Goal: Task Accomplishment & Management: Manage account settings

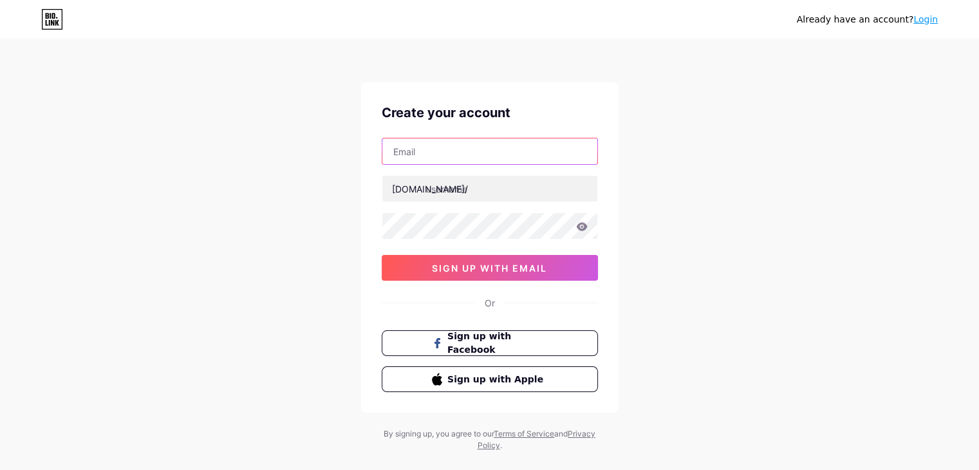
click at [465, 152] on input "text" at bounding box center [489, 151] width 215 height 26
click at [719, 172] on div "Already have an account? Login Create your account bio.link/ 0cAFcWeA7Egrp4k6tg…" at bounding box center [489, 246] width 979 height 492
click at [450, 149] on input "text" at bounding box center [489, 151] width 215 height 26
paste input "[EMAIL_ADDRESS][DOMAIN_NAME]"
type input "[EMAIL_ADDRESS][DOMAIN_NAME]"
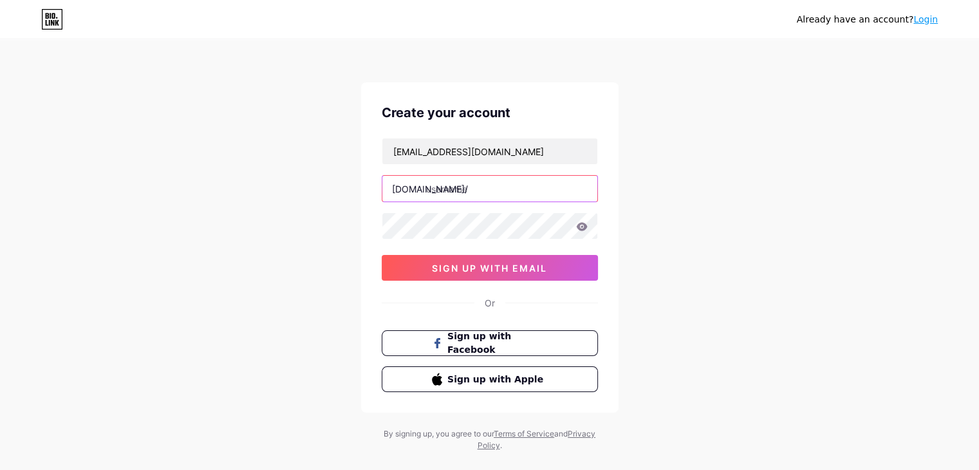
click at [472, 192] on input "text" at bounding box center [489, 189] width 215 height 26
drag, startPoint x: 532, startPoint y: 187, endPoint x: 364, endPoint y: 184, distance: 168.0
click at [364, 184] on div "Create your account massegurosalud@gmail.com bio.link/ masseguromassalud 0cAFcW…" at bounding box center [489, 247] width 257 height 330
type input "masseguromassalud"
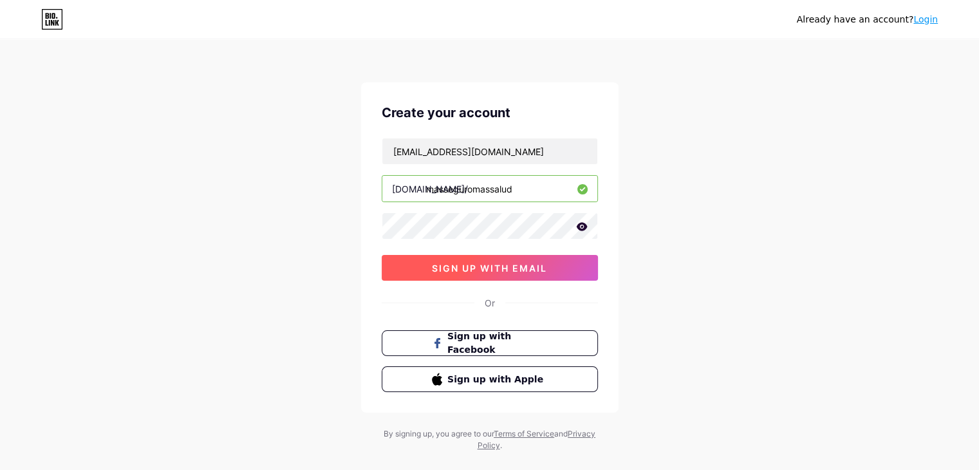
drag, startPoint x: 483, startPoint y: 268, endPoint x: 703, endPoint y: 250, distance: 220.2
click at [488, 268] on span "sign up with email" at bounding box center [489, 268] width 115 height 11
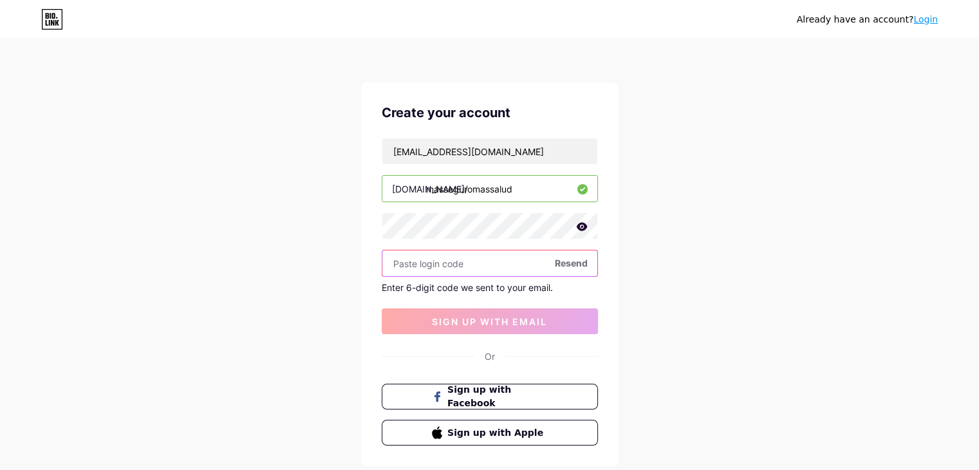
paste input "120570"
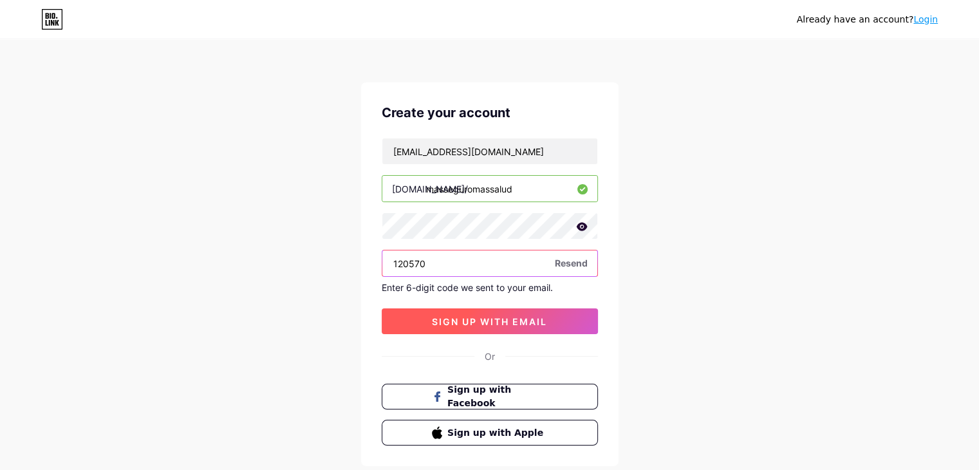
type input "120570"
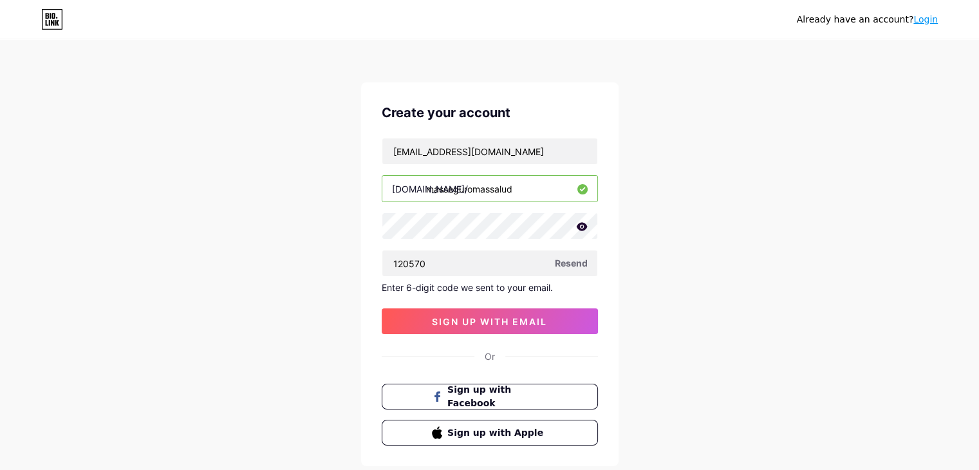
drag, startPoint x: 479, startPoint y: 320, endPoint x: 701, endPoint y: 305, distance: 222.5
click at [483, 319] on span "sign up with email" at bounding box center [489, 321] width 115 height 11
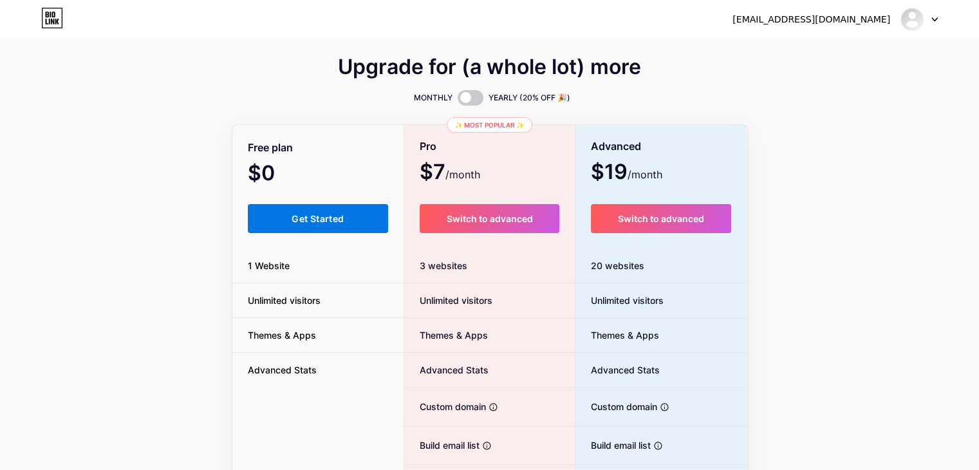
click at [321, 217] on span "Get Started" at bounding box center [317, 218] width 52 height 11
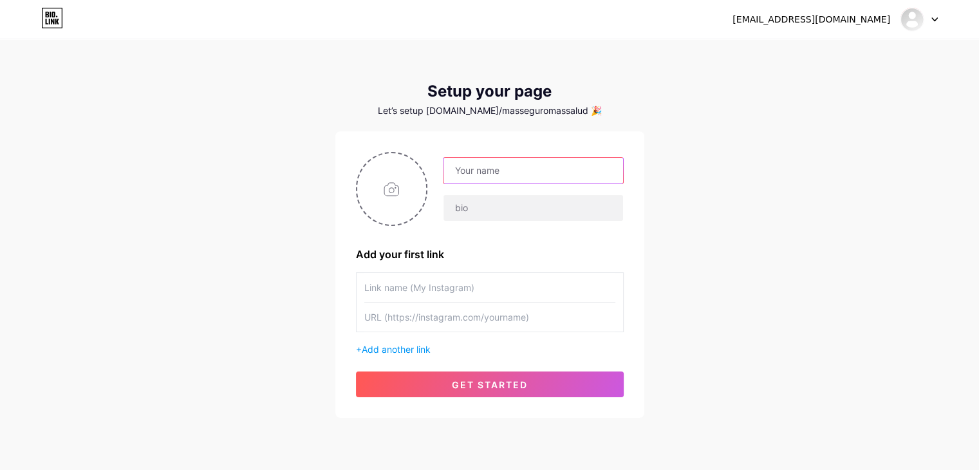
click at [510, 171] on input "text" at bounding box center [532, 171] width 179 height 26
type input "[PERSON_NAME]"
click at [388, 187] on input "file" at bounding box center [391, 188] width 69 height 71
type input "C:\fakepath\LOGO-MSS-AGENCY.png"
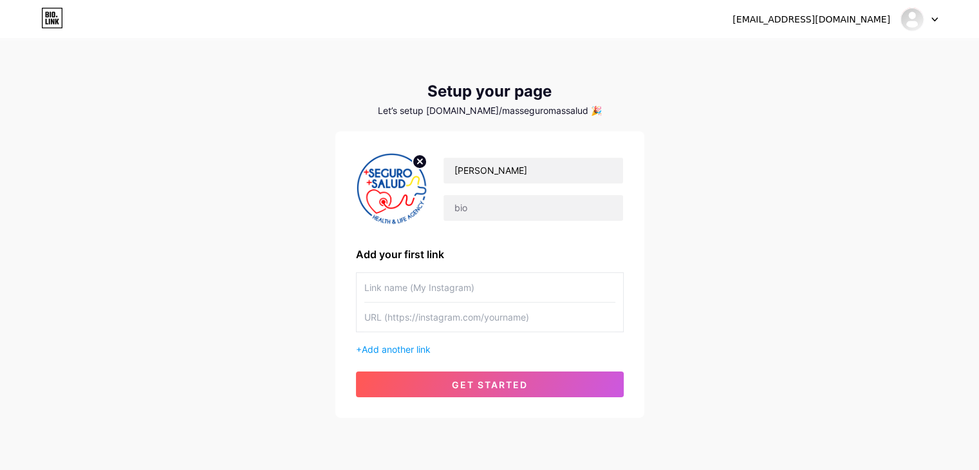
click at [378, 291] on input "text" at bounding box center [489, 287] width 251 height 29
type input "@masseguromassalud"
click at [378, 320] on input "text" at bounding box center [489, 316] width 251 height 29
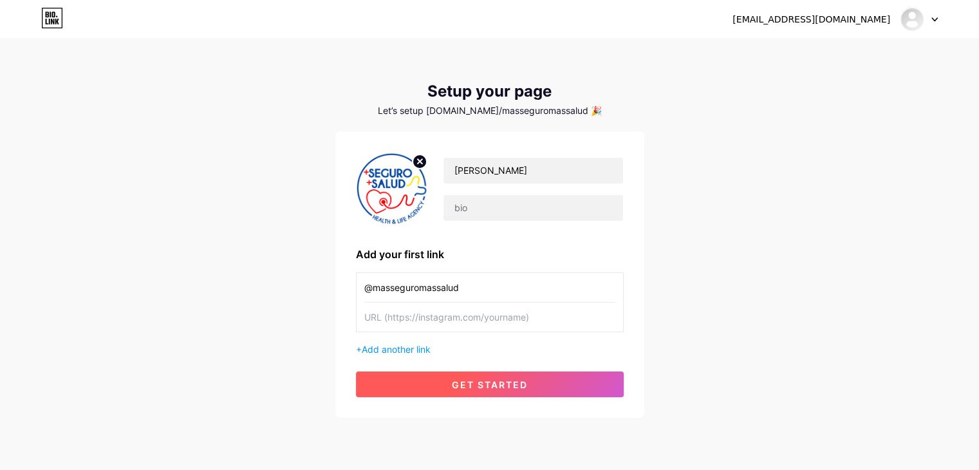
click at [480, 387] on span "get started" at bounding box center [490, 384] width 76 height 11
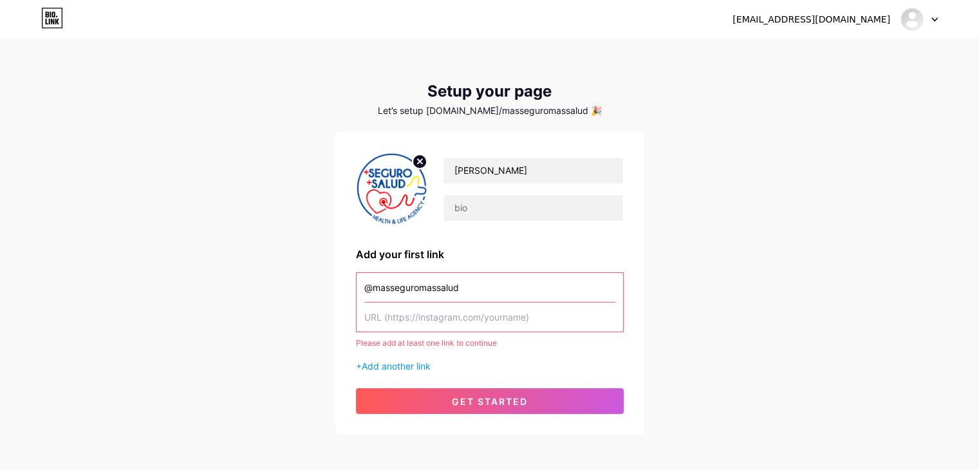
click at [373, 323] on input "text" at bounding box center [489, 316] width 251 height 29
drag, startPoint x: 531, startPoint y: 318, endPoint x: 386, endPoint y: 321, distance: 145.5
click at [386, 321] on input "text" at bounding box center [489, 316] width 251 height 29
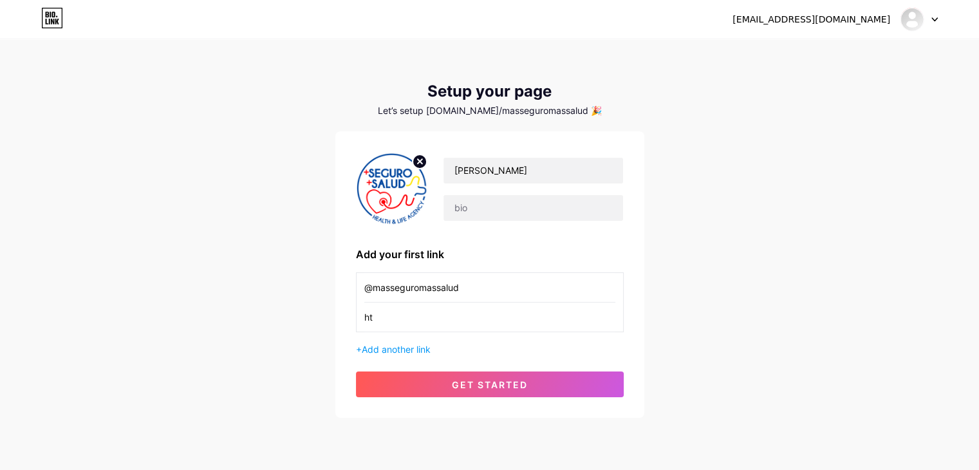
type input "h"
paste input "[URL][DOMAIN_NAME]"
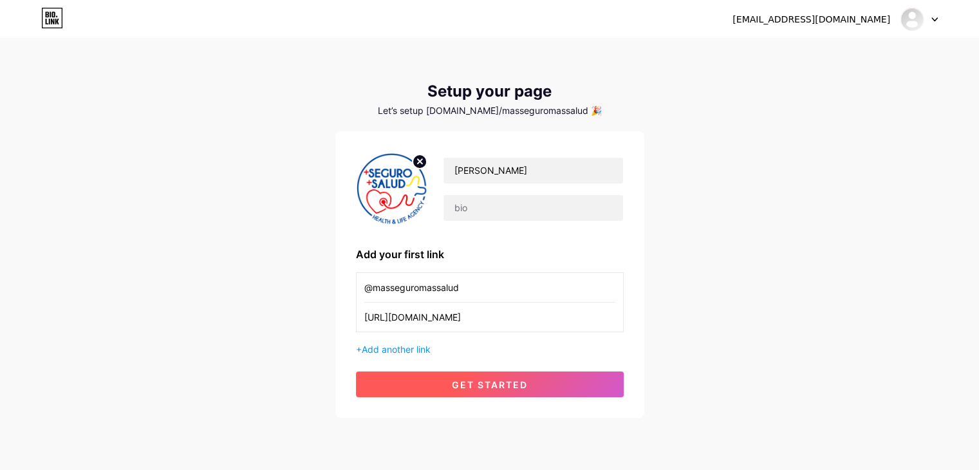
type input "[URL][DOMAIN_NAME]"
click at [477, 388] on span "get started" at bounding box center [490, 384] width 76 height 11
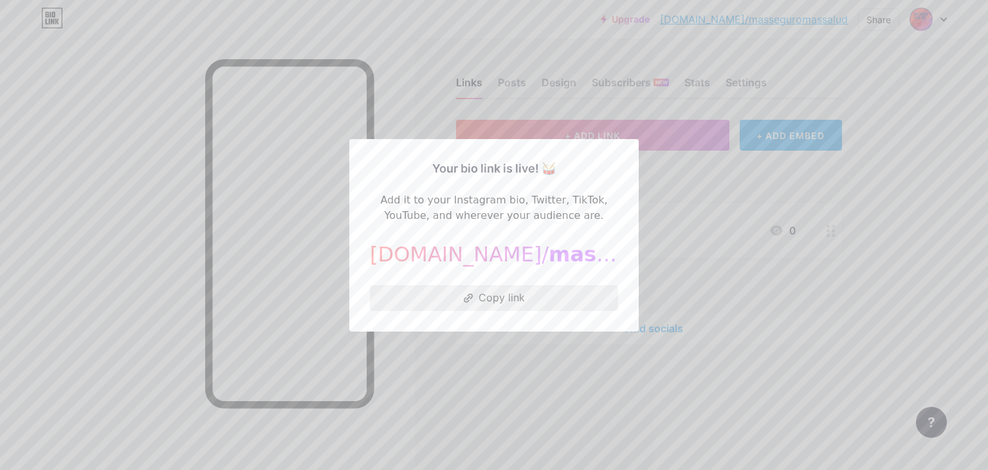
click at [501, 299] on button "Copy link" at bounding box center [494, 298] width 248 height 26
click at [502, 295] on button "Copy link" at bounding box center [494, 298] width 248 height 26
click at [743, 264] on div at bounding box center [494, 235] width 988 height 470
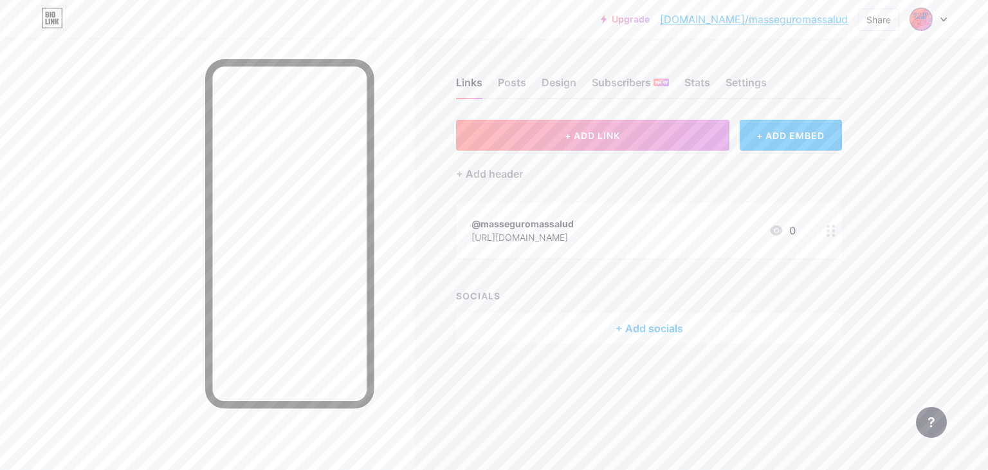
click at [828, 227] on icon at bounding box center [831, 231] width 9 height 12
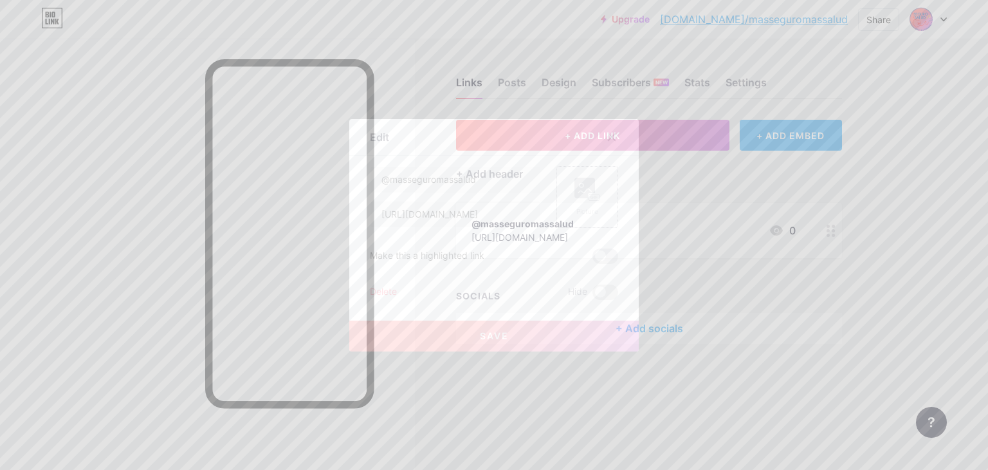
click at [582, 203] on div "Picture" at bounding box center [588, 197] width 26 height 39
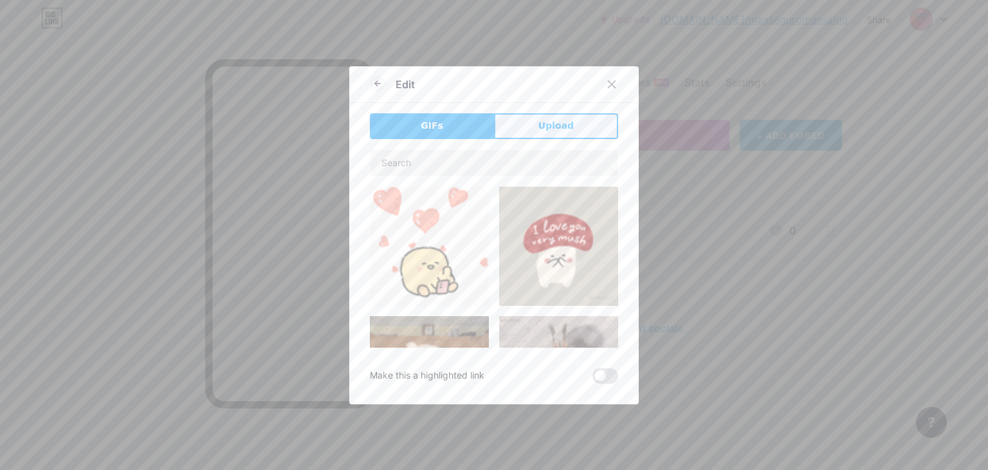
click at [542, 128] on span "Upload" at bounding box center [556, 126] width 35 height 14
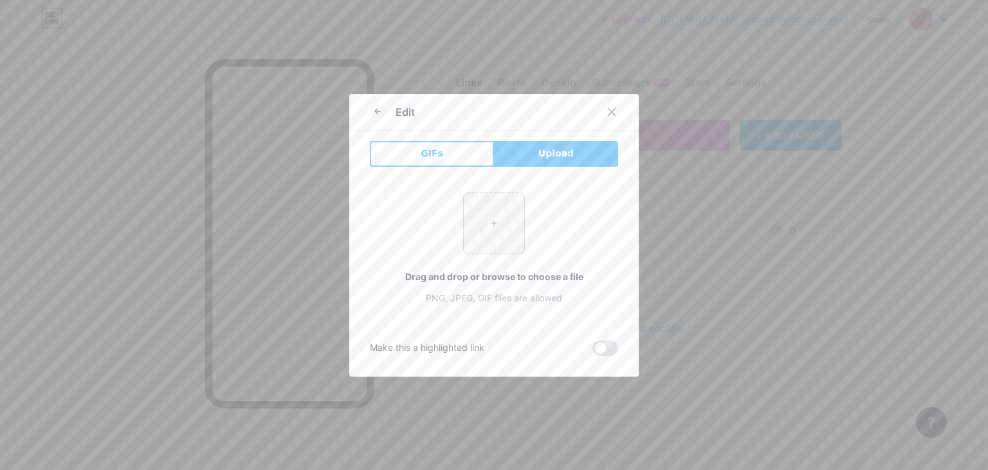
click at [494, 225] on input "file" at bounding box center [494, 223] width 60 height 60
type input "C:\fakepath\LOGO-MSS-AGENCY.jpg"
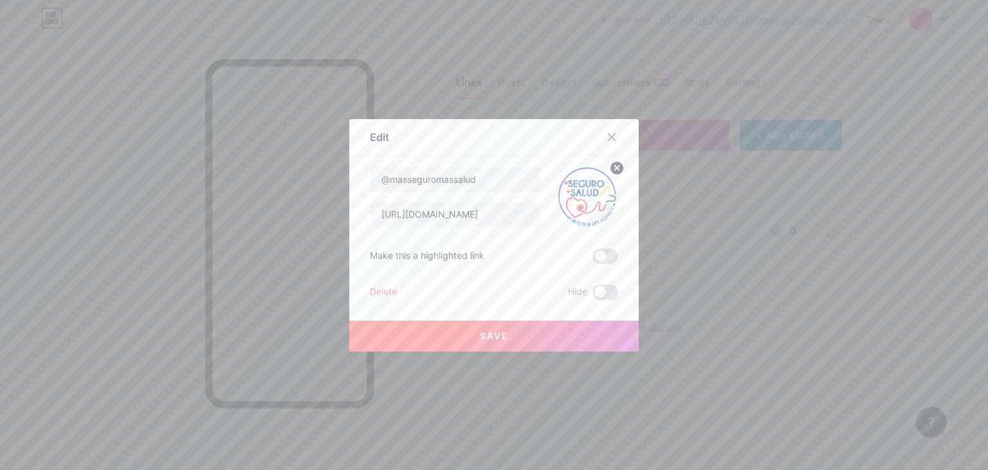
click at [531, 330] on button "Save" at bounding box center [494, 335] width 290 height 31
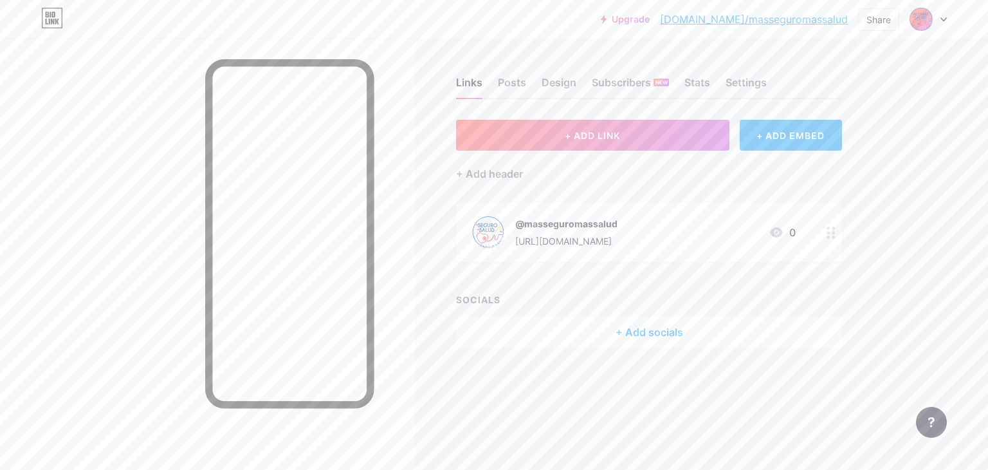
click at [942, 23] on div at bounding box center [928, 19] width 37 height 23
click at [834, 152] on link "Account settings" at bounding box center [867, 146] width 160 height 35
click at [609, 137] on span "+ ADD LINK" at bounding box center [592, 135] width 55 height 11
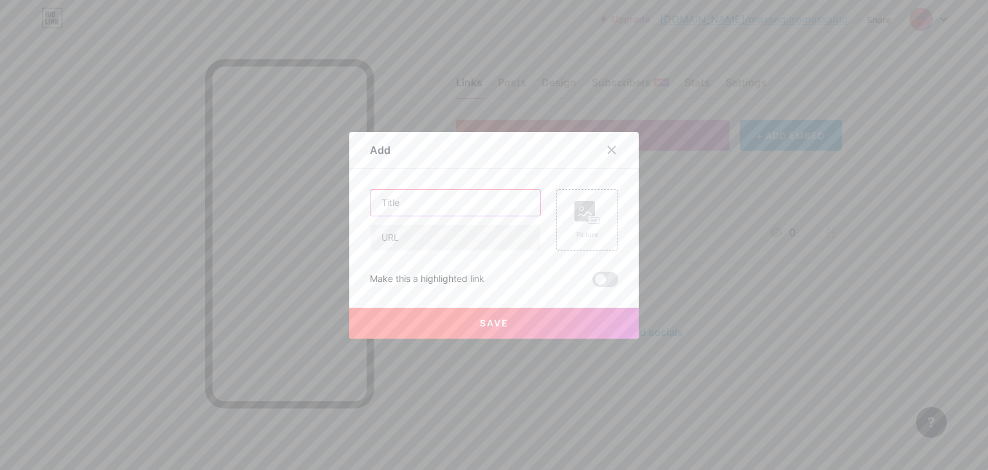
click at [438, 207] on input "text" at bounding box center [456, 203] width 170 height 26
type input "Sweet Miracle Bkry"
click at [468, 232] on input "text" at bounding box center [456, 238] width 170 height 26
paste input "https://instagram.com/"
drag, startPoint x: 527, startPoint y: 237, endPoint x: 430, endPoint y: 244, distance: 97.4
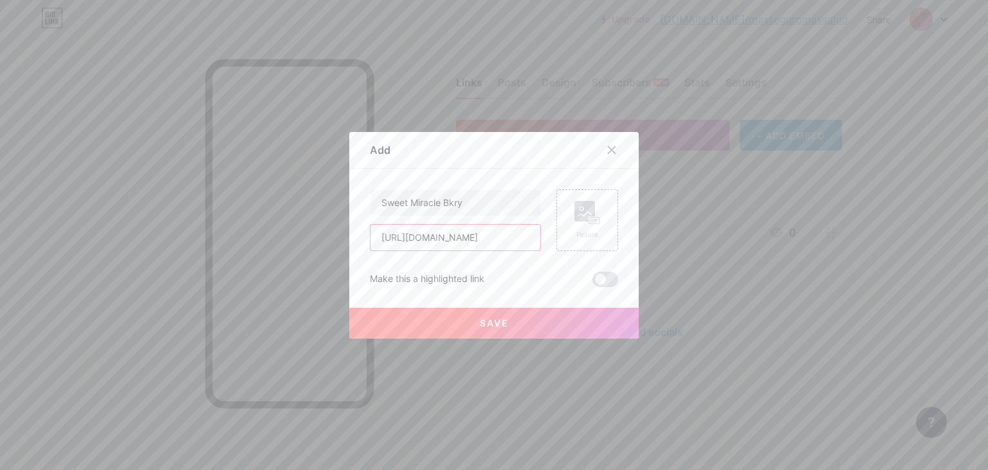
click at [329, 232] on div "Add Content YouTube Play YouTube video without leaving your page. ADD Vimeo Pla…" at bounding box center [494, 235] width 988 height 470
type input "[URL][DOMAIN_NAME]"
click at [578, 210] on rect at bounding box center [585, 211] width 21 height 21
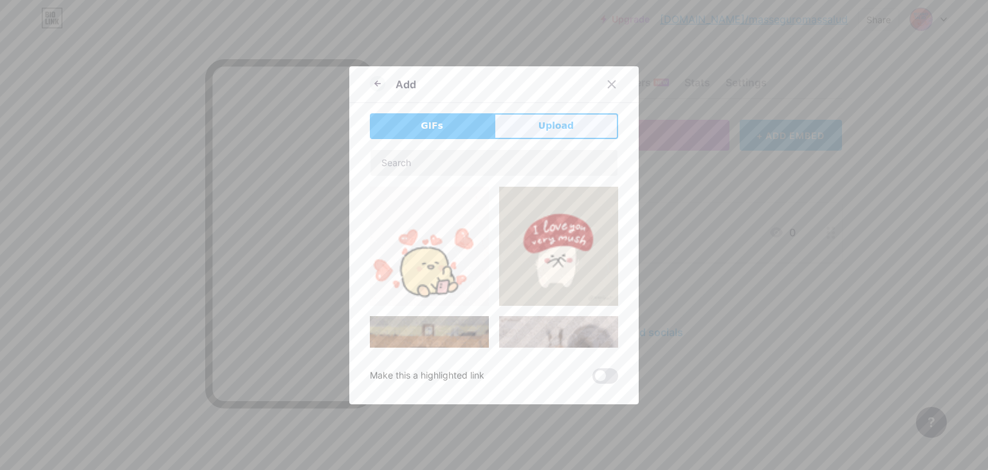
click at [553, 122] on span "Upload" at bounding box center [556, 126] width 35 height 14
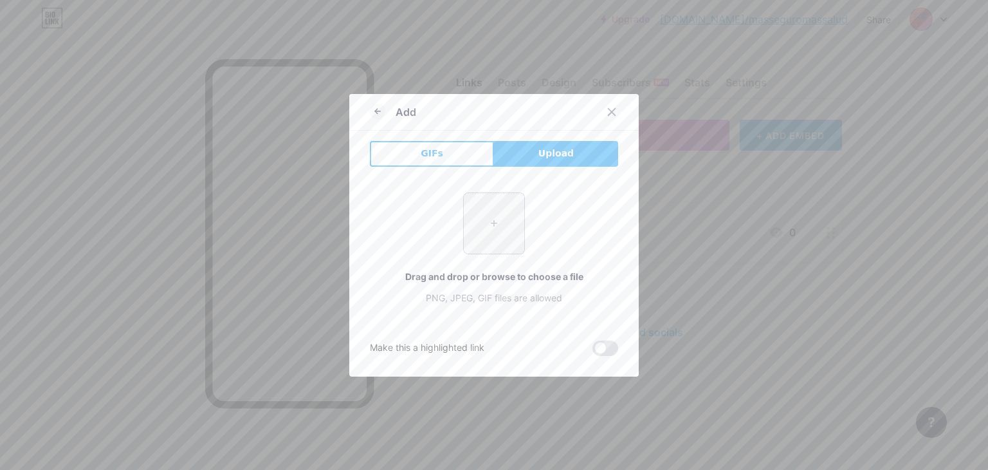
click at [486, 235] on input "file" at bounding box center [494, 223] width 60 height 60
type input "C:\fakepath\LOGOS SWEET MIRACLE (2).jpg"
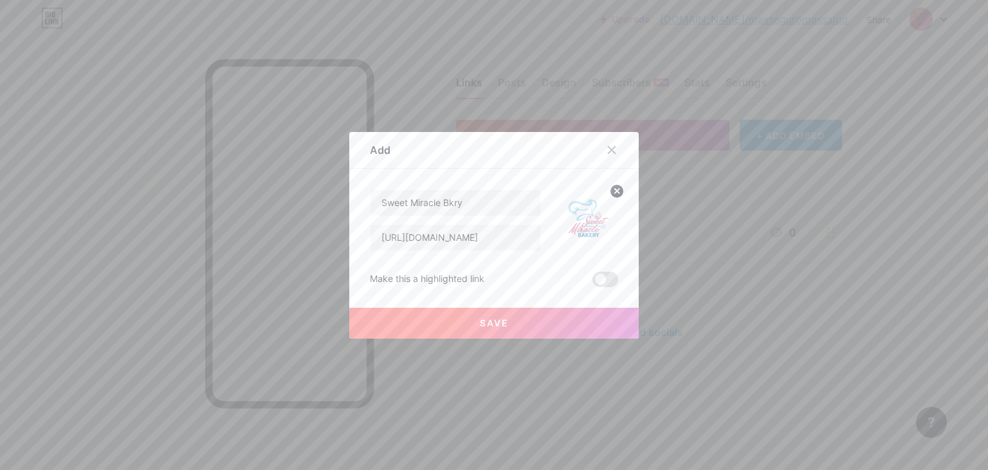
drag, startPoint x: 481, startPoint y: 274, endPoint x: 355, endPoint y: 275, distance: 126.8
click at [355, 275] on div "Add Content YouTube Play YouTube video without leaving your page. ADD Vimeo Pla…" at bounding box center [494, 235] width 290 height 207
copy div "Make this a highlighted link"
click at [492, 324] on span "Save" at bounding box center [494, 322] width 29 height 11
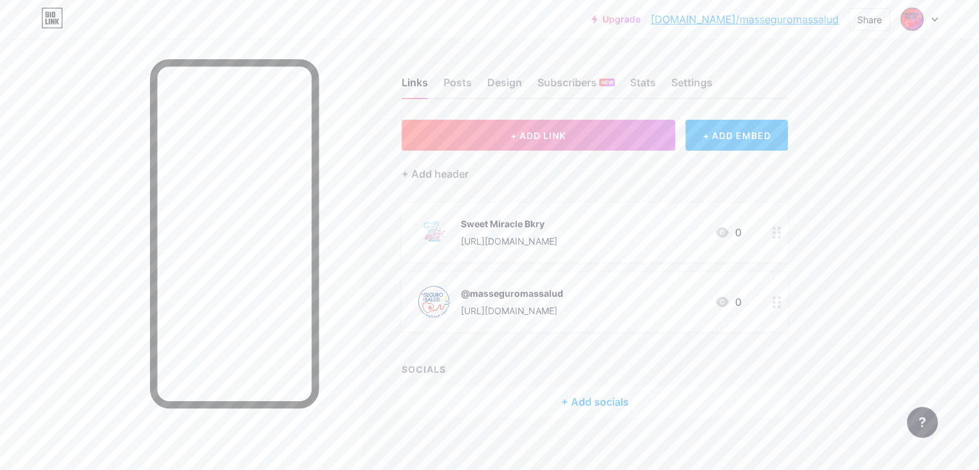
click at [425, 327] on div "Links Posts Design Subscribers NEW Stats Settings + ADD LINK + ADD EMBED + Add …" at bounding box center [421, 260] width 842 height 443
click at [669, 131] on button "+ ADD LINK" at bounding box center [538, 135] width 273 height 31
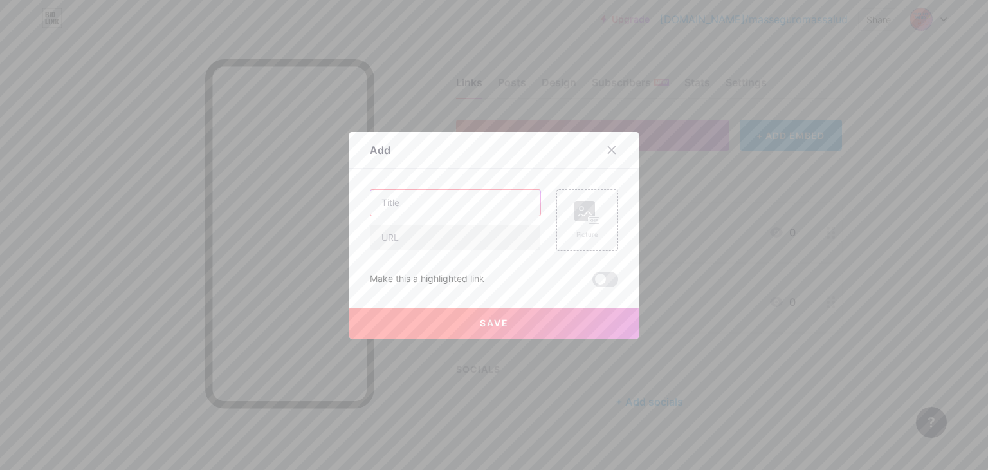
click at [425, 206] on input "text" at bounding box center [456, 203] width 170 height 26
type input "Kaboom"
click at [438, 234] on input "text" at bounding box center [456, 238] width 170 height 26
drag, startPoint x: 474, startPoint y: 238, endPoint x: 569, endPoint y: 235, distance: 95.3
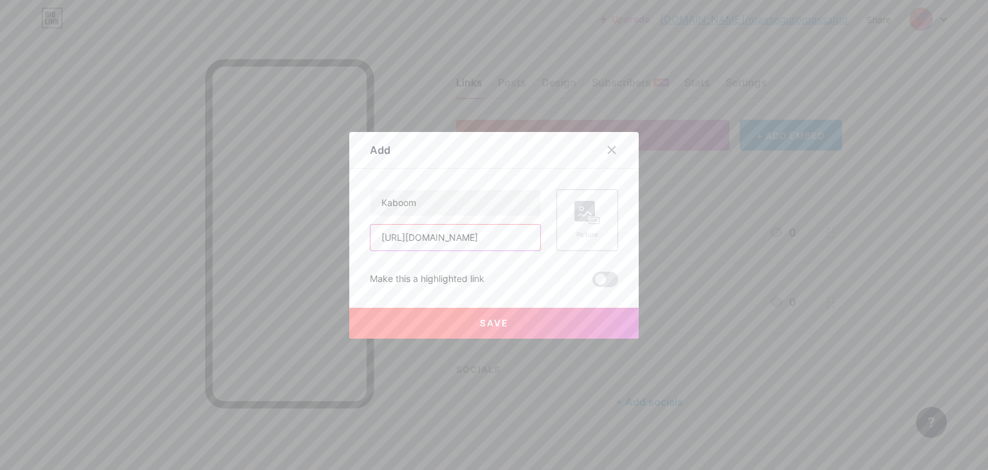
click at [565, 235] on div "Kaboom https://instagram.com/sweet_miraclebkry Picture" at bounding box center [494, 220] width 248 height 62
drag, startPoint x: 526, startPoint y: 236, endPoint x: 345, endPoint y: 228, distance: 181.6
click at [349, 228] on div "Add Content YouTube Play YouTube video without leaving your page. ADD Vimeo Pla…" at bounding box center [494, 235] width 290 height 207
type input "[URL][DOMAIN_NAME]"
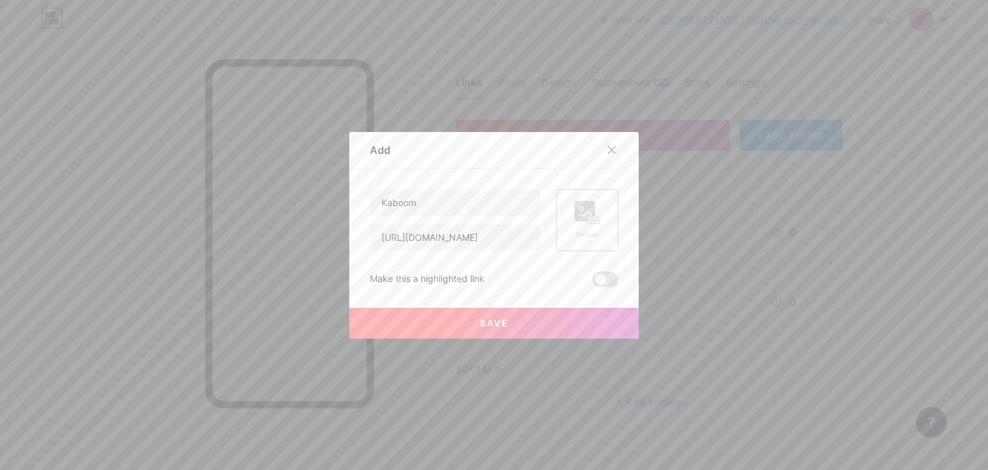
click at [582, 208] on rect at bounding box center [585, 211] width 21 height 21
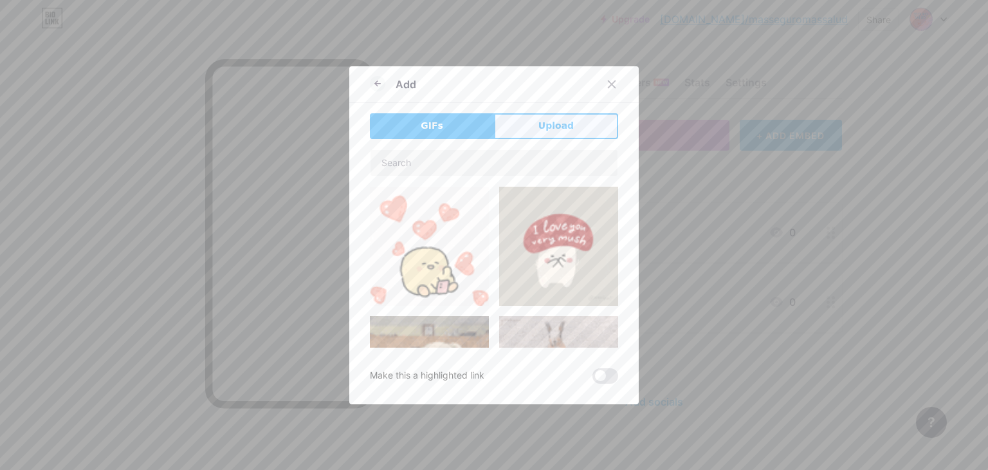
click at [548, 123] on span "Upload" at bounding box center [556, 126] width 35 height 14
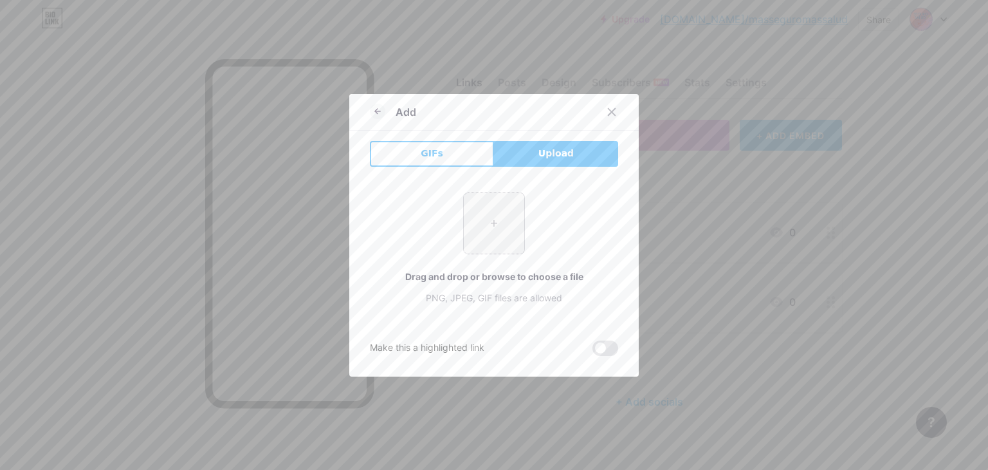
click at [486, 223] on input "file" at bounding box center [494, 223] width 60 height 60
type input "C:\fakepath\LOGO KABOOM.jpeg"
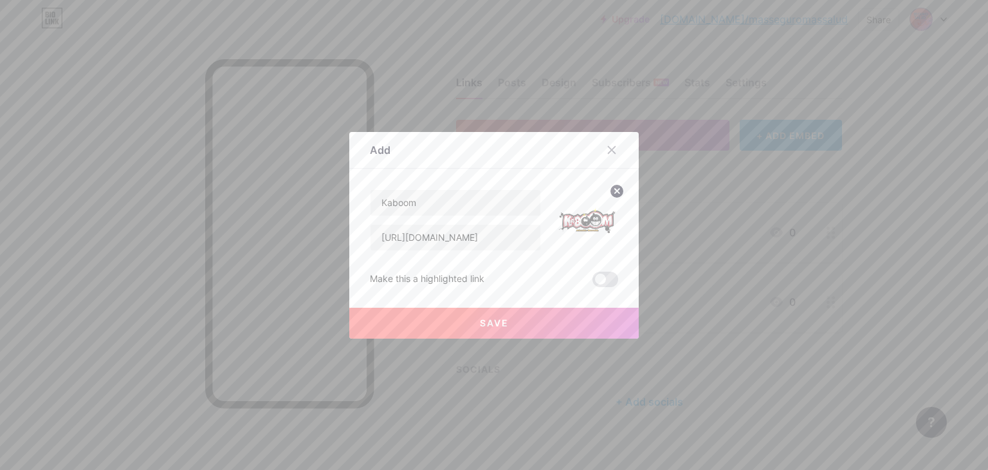
click at [538, 325] on button "Save" at bounding box center [494, 323] width 290 height 31
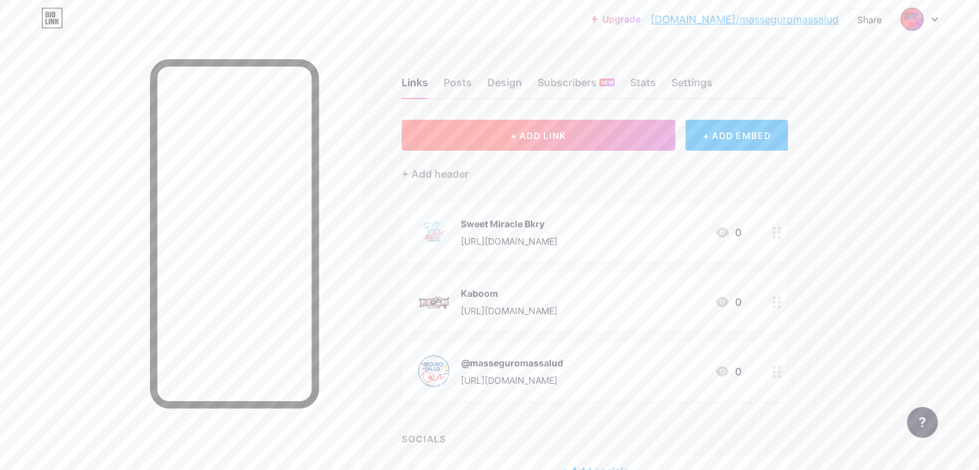
click at [566, 139] on span "+ ADD LINK" at bounding box center [537, 135] width 55 height 11
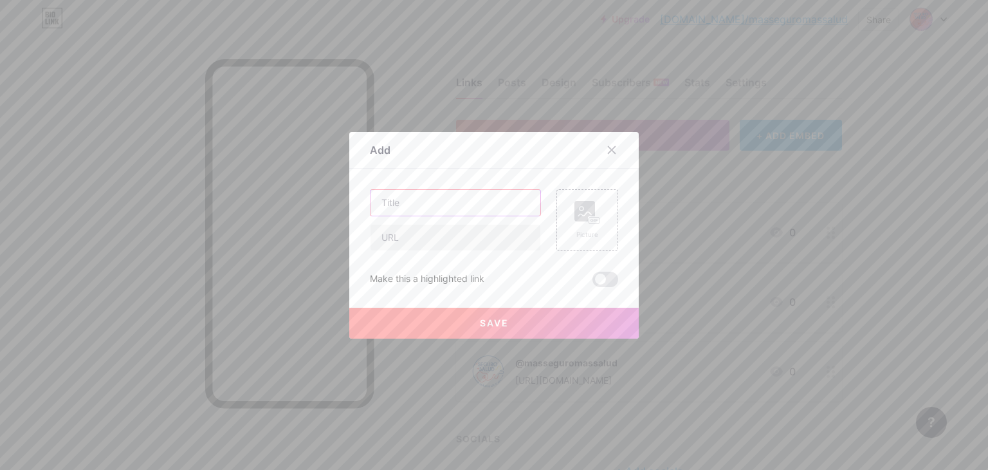
click at [437, 209] on input "text" at bounding box center [456, 203] width 170 height 26
type input "Magic Bite"
click at [454, 240] on input "text" at bounding box center [456, 238] width 170 height 26
click at [496, 237] on input "[URL][DOMAIN_NAME]" at bounding box center [456, 238] width 170 height 26
click at [470, 239] on input "[URL][DOMAIN_NAME]" at bounding box center [456, 238] width 170 height 26
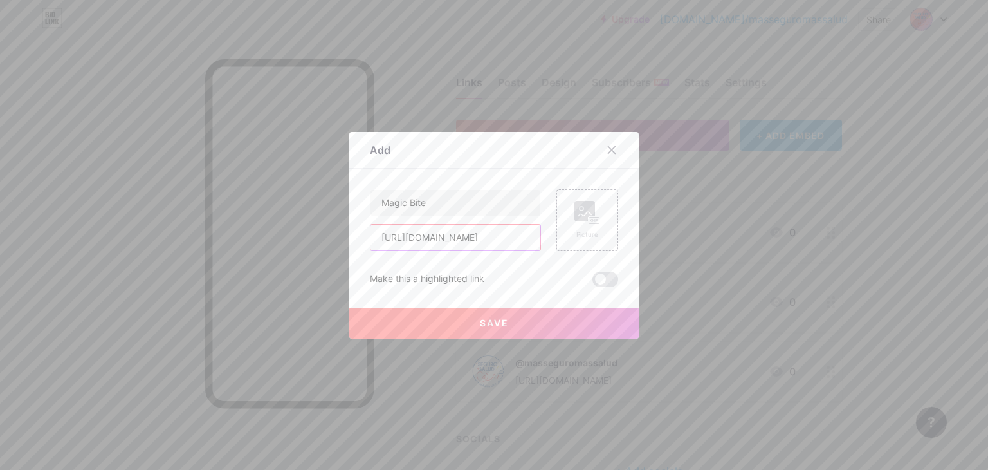
scroll to position [0, 28]
drag, startPoint x: 475, startPoint y: 239, endPoint x: 535, endPoint y: 235, distance: 60.7
click at [535, 235] on input "[URL][DOMAIN_NAME]" at bounding box center [456, 238] width 170 height 26
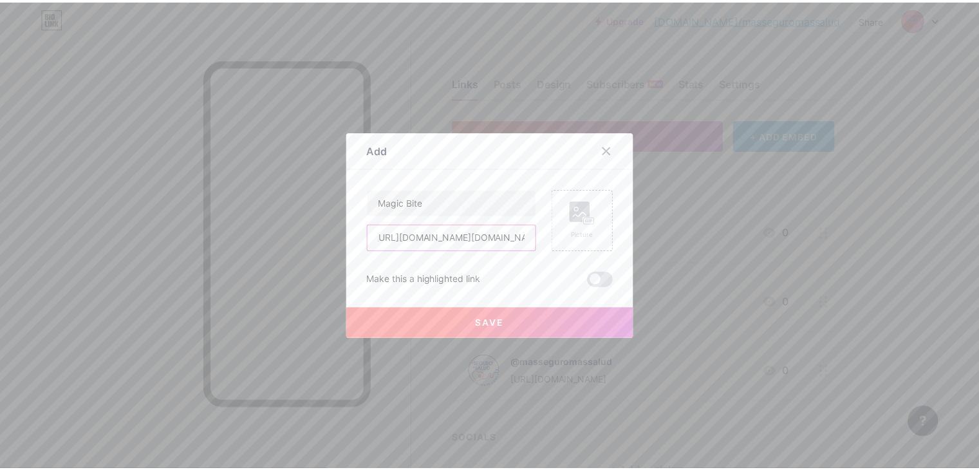
scroll to position [0, 0]
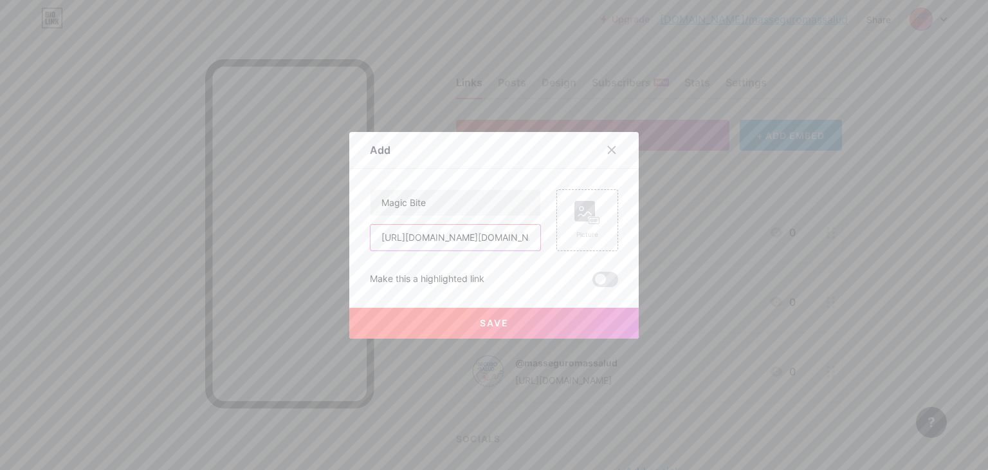
drag, startPoint x: 528, startPoint y: 237, endPoint x: 312, endPoint y: 230, distance: 215.7
click at [312, 230] on div "Add Content YouTube Play YouTube video without leaving your page. ADD Vimeo Pla…" at bounding box center [494, 235] width 988 height 470
type input "[URL][DOMAIN_NAME][DOMAIN_NAME]"
click at [587, 211] on rect at bounding box center [585, 211] width 21 height 21
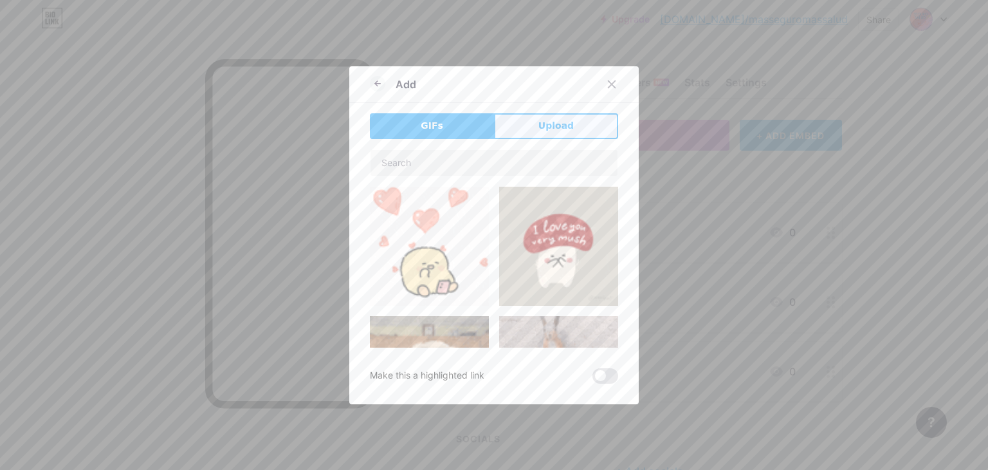
click at [543, 119] on span "Upload" at bounding box center [556, 126] width 35 height 14
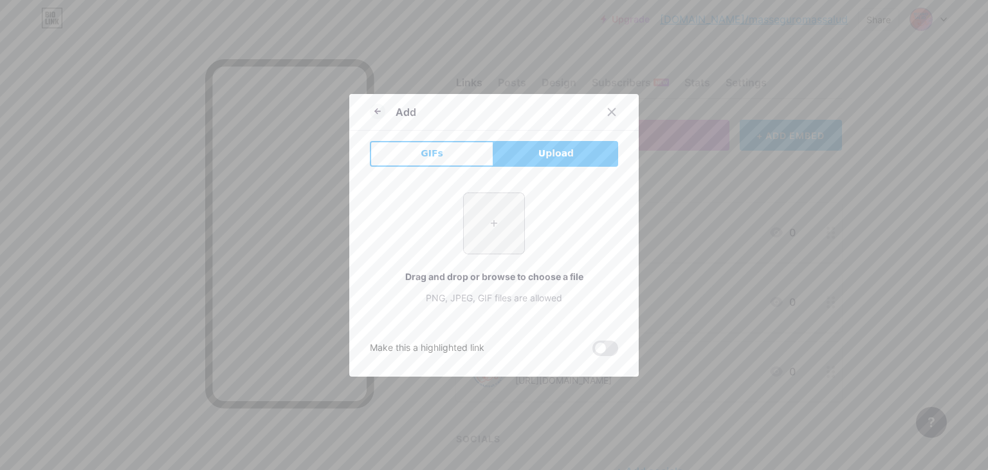
click at [495, 219] on input "file" at bounding box center [494, 223] width 60 height 60
type input "C:\fakepath\LOGO MAGIC BITE (2).png"
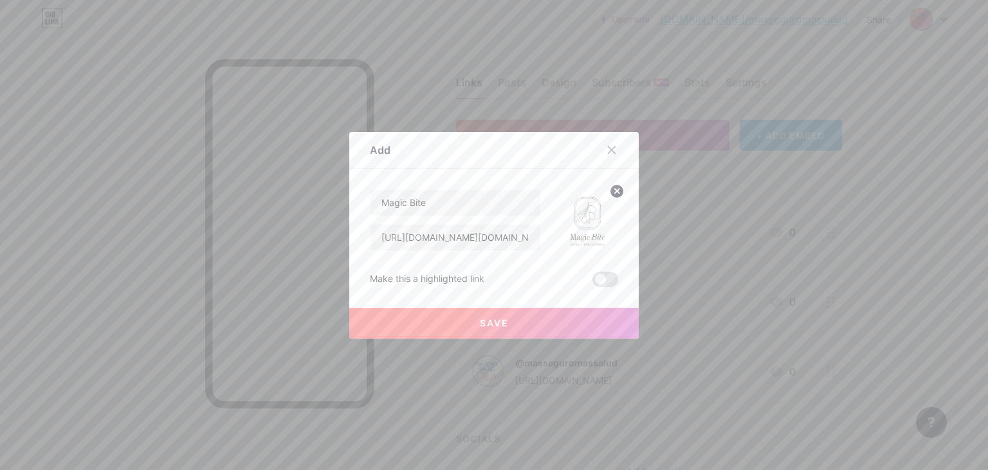
click at [489, 319] on span "Save" at bounding box center [494, 322] width 29 height 11
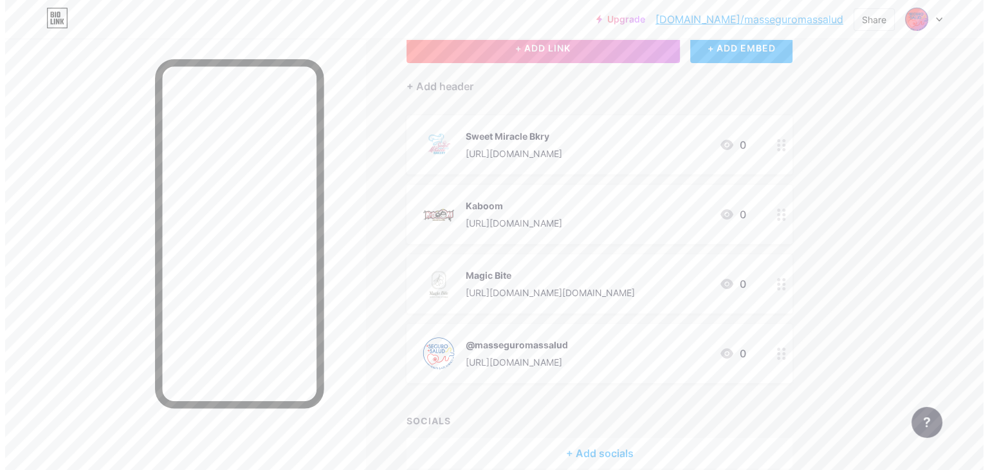
scroll to position [64, 0]
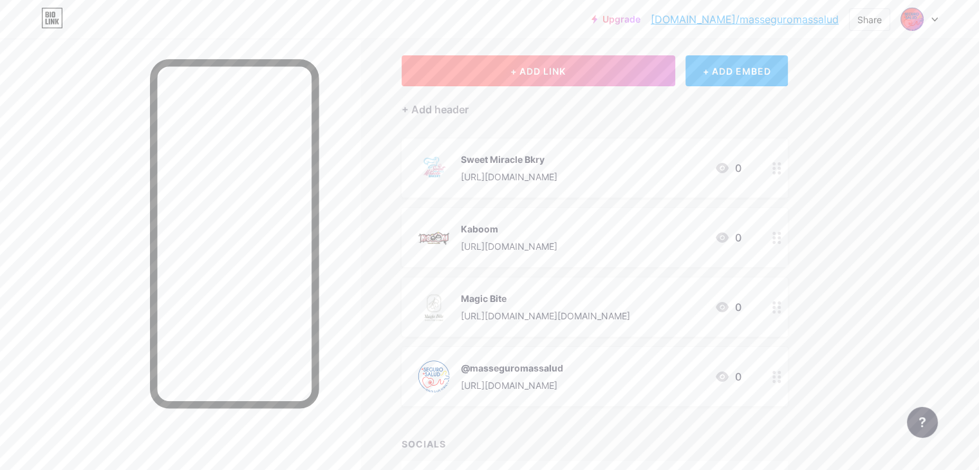
click at [613, 62] on button "+ ADD LINK" at bounding box center [538, 70] width 273 height 31
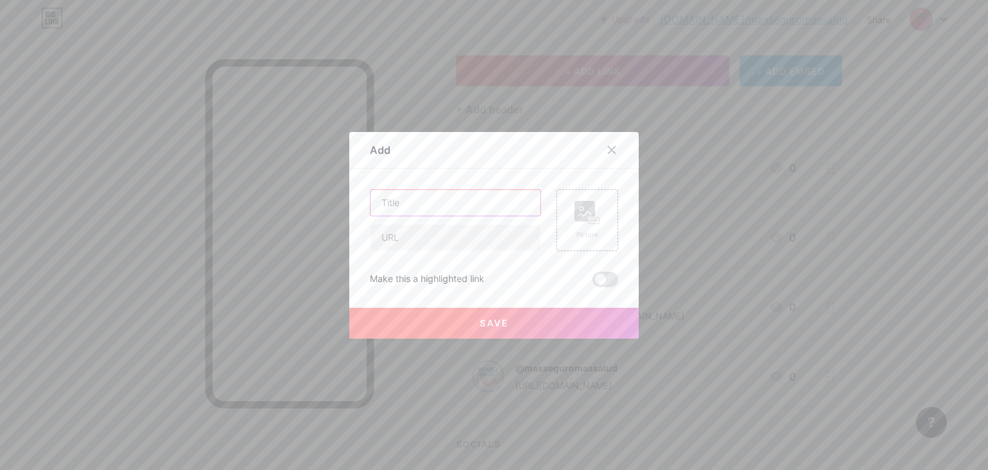
click at [445, 206] on input "text" at bounding box center [456, 203] width 170 height 26
type input "MVM Profesional Services"
click at [475, 245] on input "text" at bounding box center [456, 238] width 170 height 26
click at [494, 241] on input "[URL][DOMAIN_NAME]" at bounding box center [456, 238] width 170 height 26
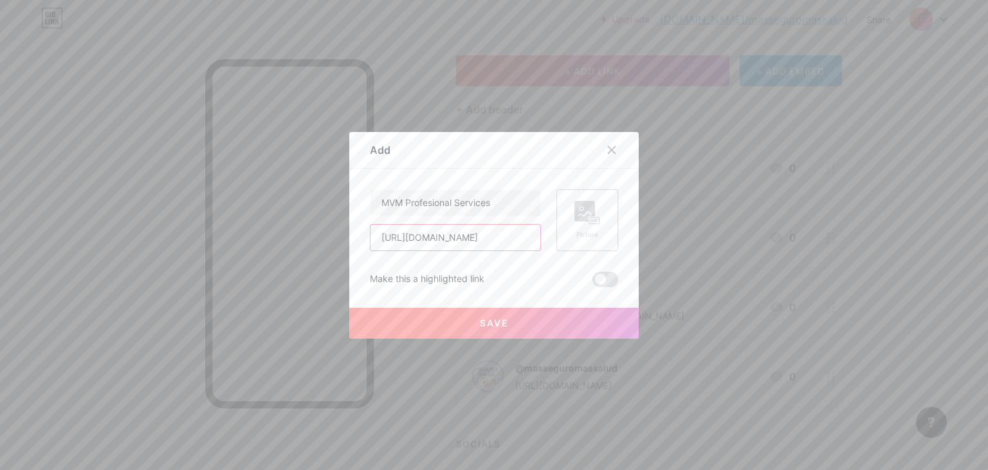
drag, startPoint x: 475, startPoint y: 239, endPoint x: 568, endPoint y: 238, distance: 92.7
click at [568, 238] on div "MVM Profesional Services https://instagram.com/sweet_miraclebkry Picture" at bounding box center [494, 220] width 248 height 62
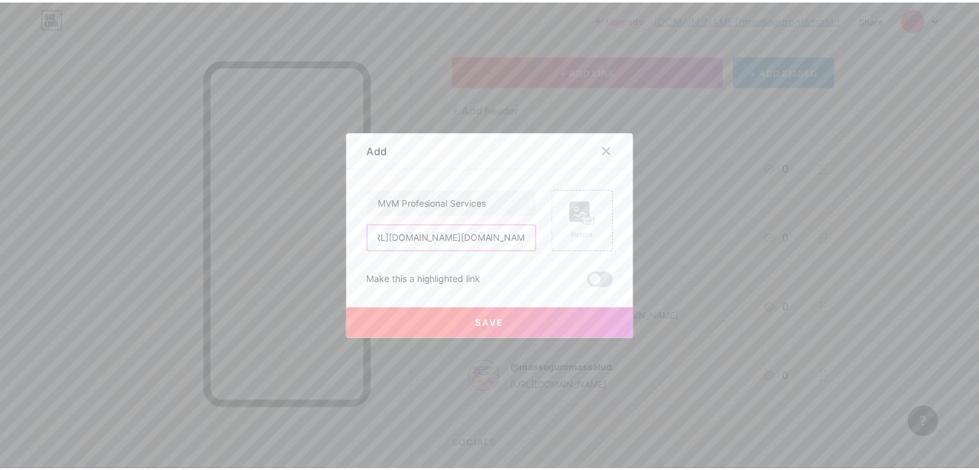
scroll to position [0, 0]
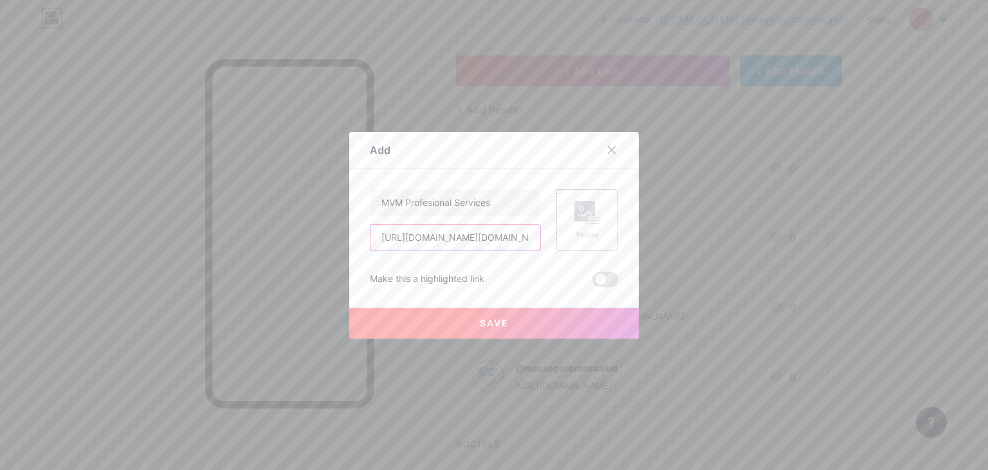
drag, startPoint x: 524, startPoint y: 237, endPoint x: 414, endPoint y: 239, distance: 110.0
click at [335, 231] on div "Add Content YouTube Play YouTube video without leaving your page. ADD Vimeo Pla…" at bounding box center [494, 235] width 988 height 470
type input "[URL][DOMAIN_NAME][DOMAIN_NAME]"
click at [584, 209] on rect at bounding box center [585, 211] width 21 height 21
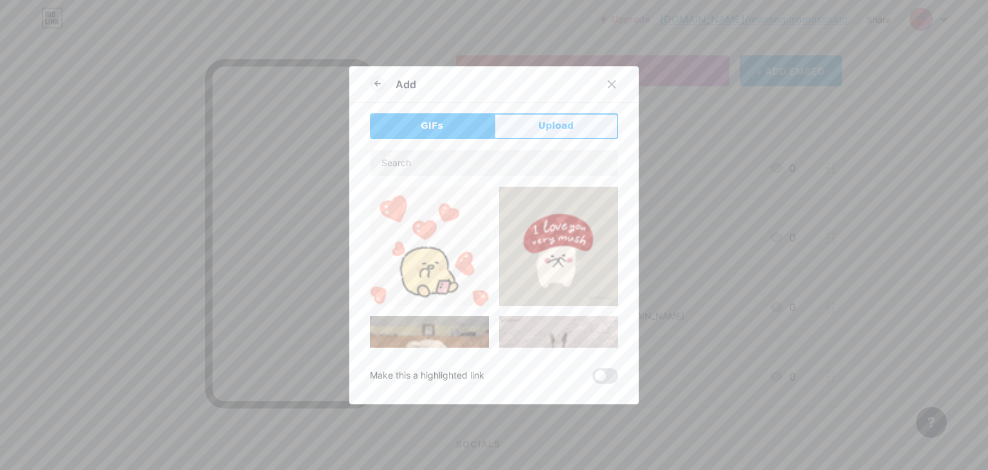
click at [559, 125] on span "Upload" at bounding box center [556, 126] width 35 height 14
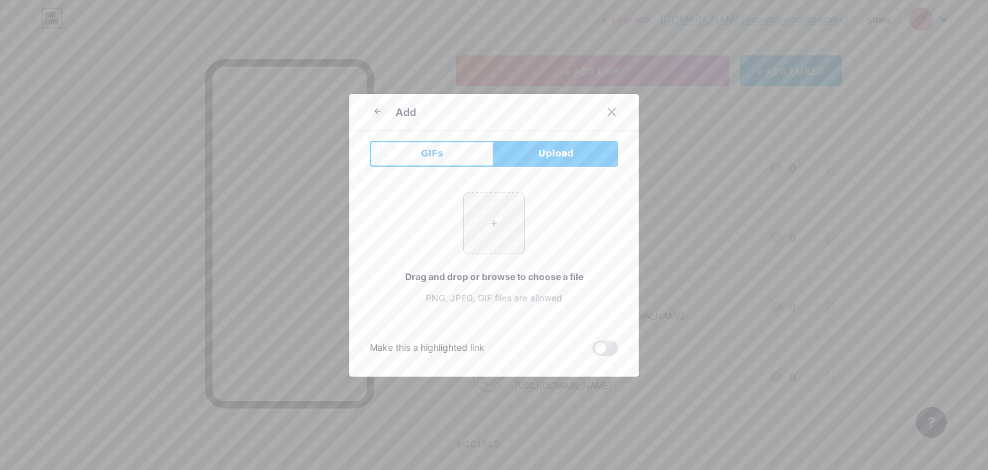
click at [485, 217] on input "file" at bounding box center [494, 223] width 60 height 60
type input "C:\fakepath\LOGO MVM PROFESIONAL SERV.png"
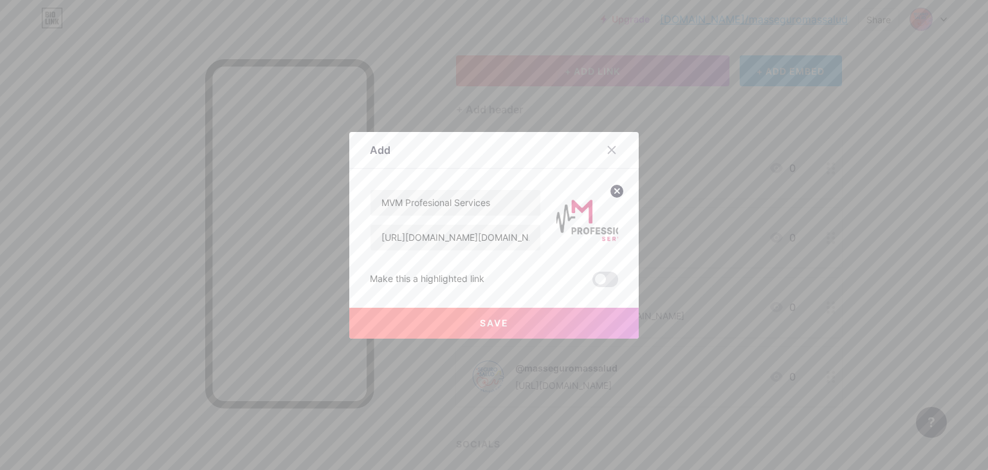
click at [615, 191] on icon at bounding box center [617, 191] width 5 height 5
click at [582, 208] on rect at bounding box center [585, 211] width 21 height 21
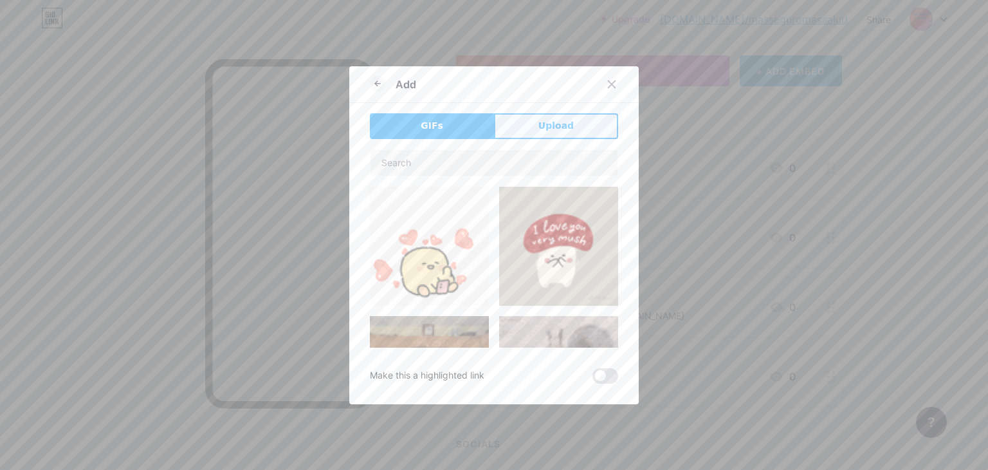
click at [543, 129] on span "Upload" at bounding box center [556, 126] width 35 height 14
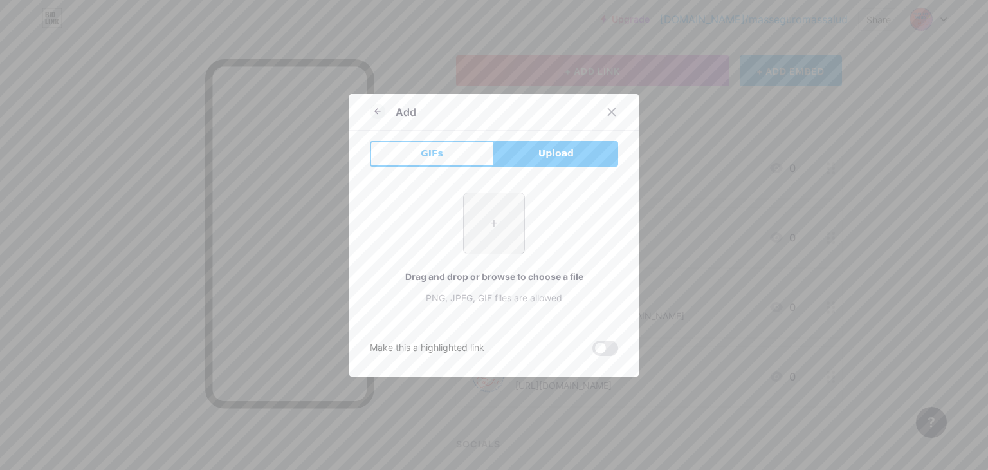
click at [492, 217] on input "file" at bounding box center [494, 223] width 60 height 60
type input "C:\fakepath\Captura de pantalla 2025-08-11 150418.png"
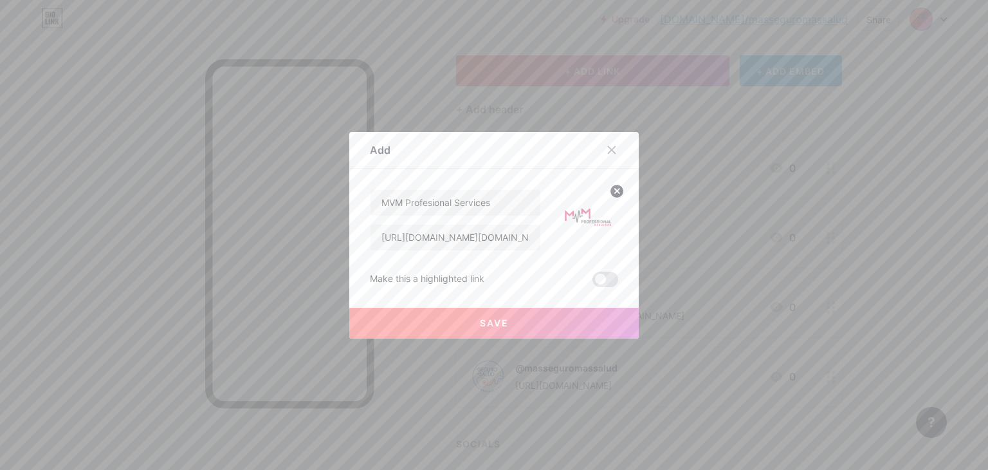
click at [530, 323] on button "Save" at bounding box center [494, 323] width 290 height 31
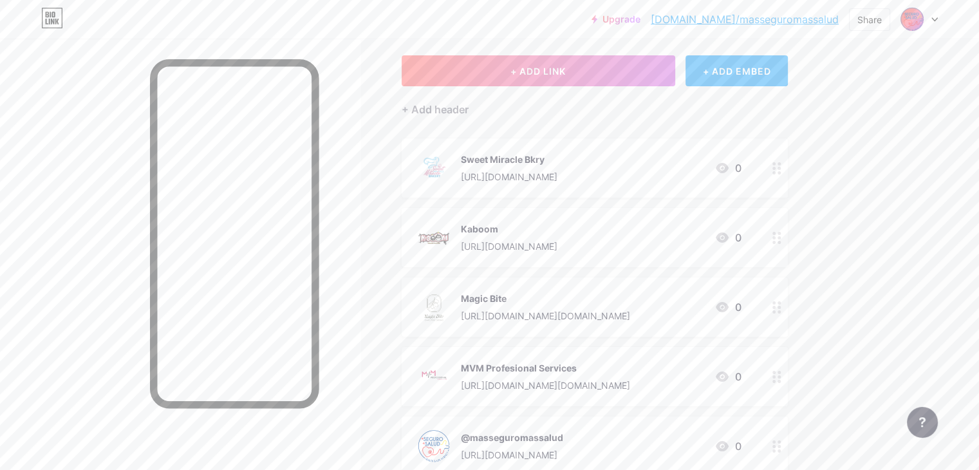
click at [142, 220] on div at bounding box center [180, 274] width 360 height 470
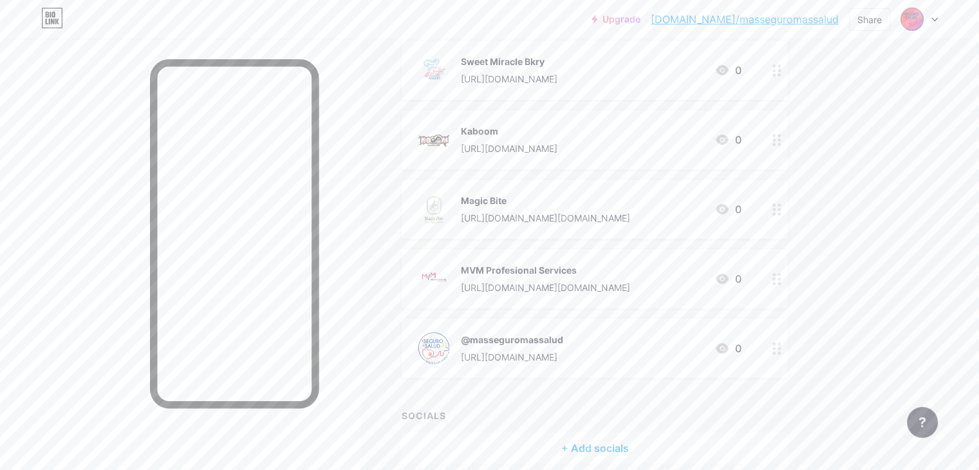
scroll to position [154, 0]
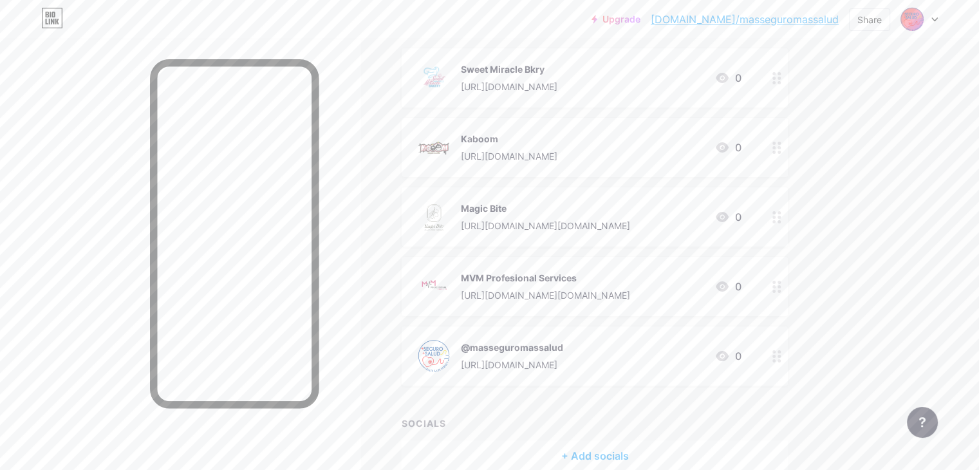
click at [954, 240] on div "Upgrade bio.link/masseg... bio.link/masseguromassalud Share Switch accounts ROS…" at bounding box center [489, 191] width 979 height 690
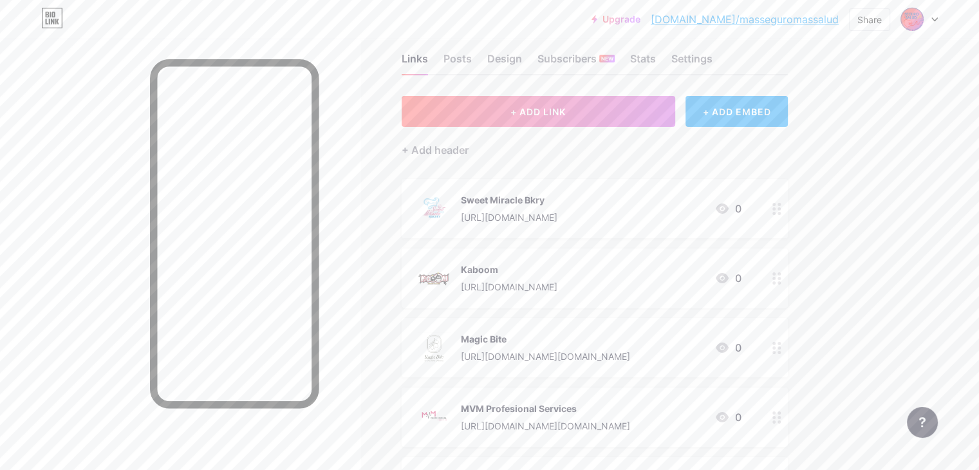
scroll to position [0, 0]
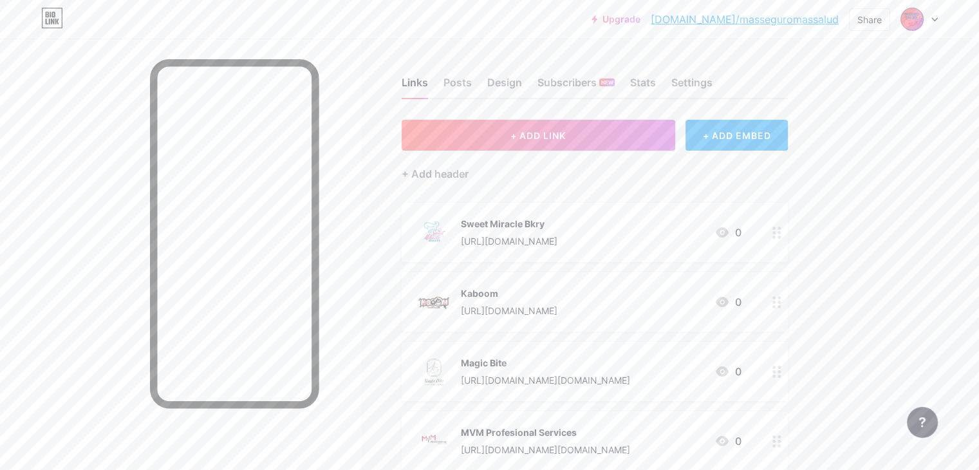
drag, startPoint x: 818, startPoint y: 19, endPoint x: 934, endPoint y: 145, distance: 171.7
click at [934, 145] on div "Upgrade bio.link/masseg... bio.link/masseguromassalud Share Switch accounts ROS…" at bounding box center [489, 345] width 979 height 690
click at [862, 18] on div "Share" at bounding box center [869, 20] width 24 height 14
click at [756, 63] on div "Copy link" at bounding box center [763, 66] width 48 height 15
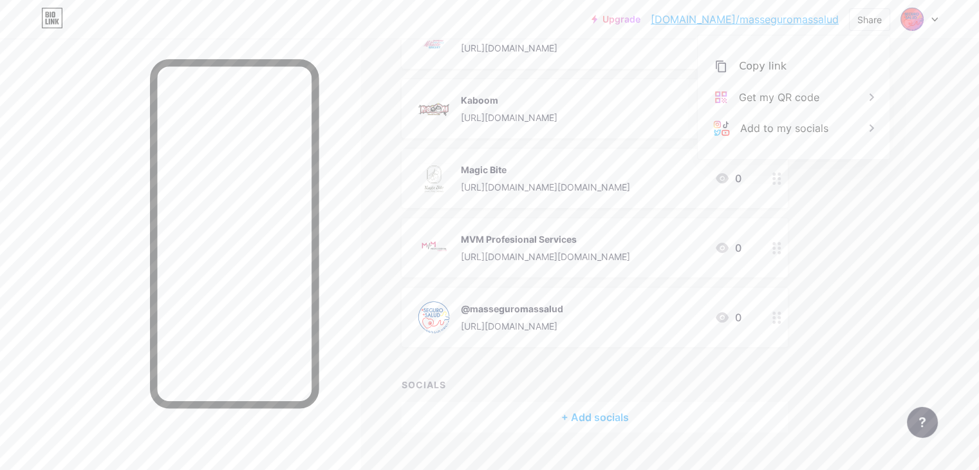
click at [929, 296] on div "Upgrade [DOMAIN_NAME]/masseg... [DOMAIN_NAME]/masseguromassalud Share Copy link…" at bounding box center [489, 152] width 979 height 690
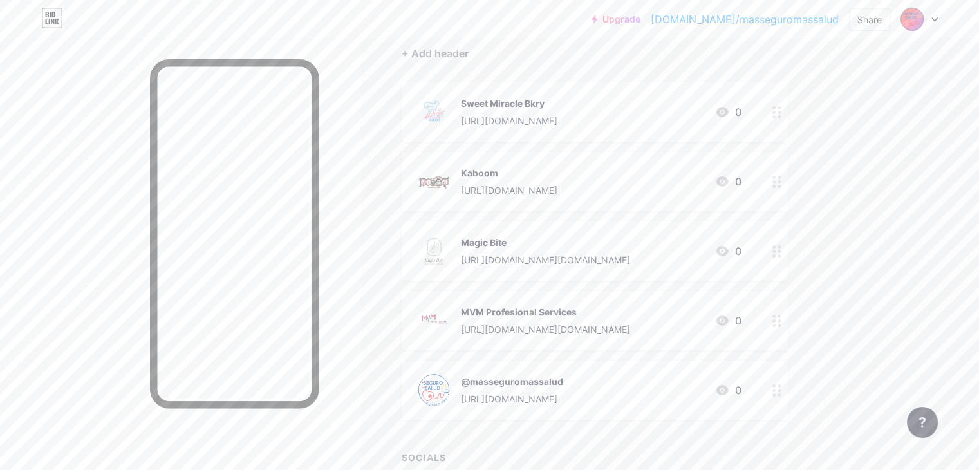
scroll to position [90, 0]
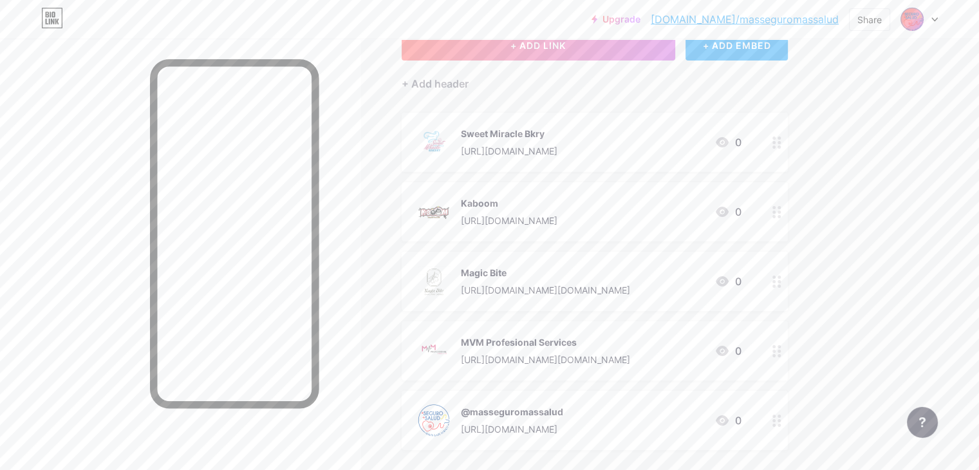
click at [614, 160] on div "Sweet Miracle Bkry https://instagram.com/sweet_miraclebkry 0" at bounding box center [595, 142] width 386 height 59
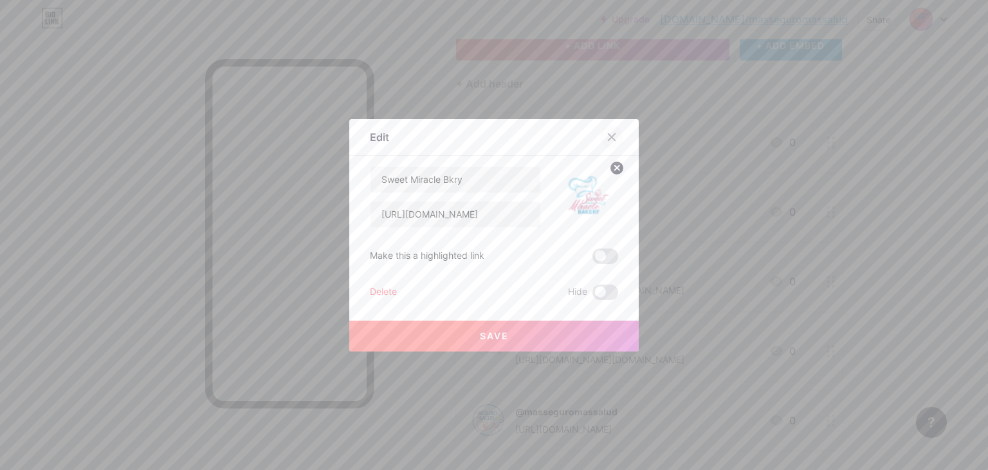
click at [607, 133] on icon at bounding box center [612, 137] width 10 height 10
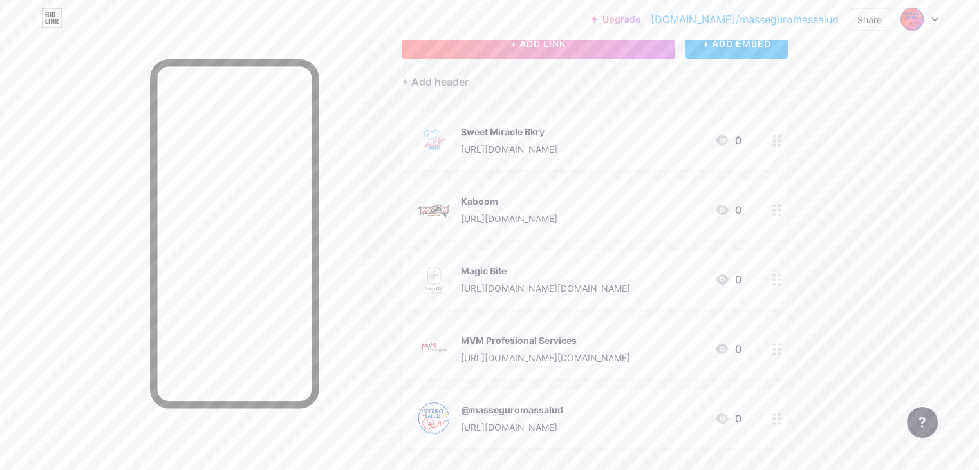
scroll to position [0, 0]
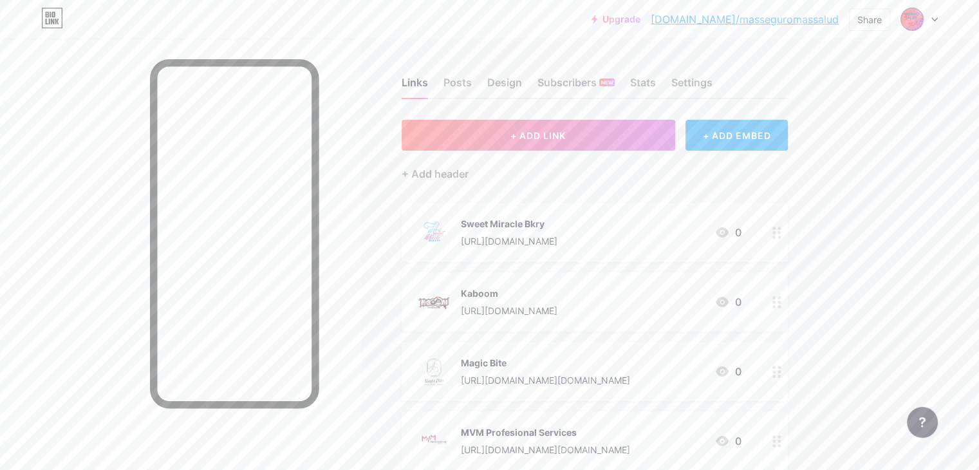
click at [133, 178] on div at bounding box center [180, 274] width 360 height 470
click at [932, 21] on icon at bounding box center [934, 19] width 6 height 5
click at [876, 79] on div "[PERSON_NAME]" at bounding box center [864, 77] width 99 height 10
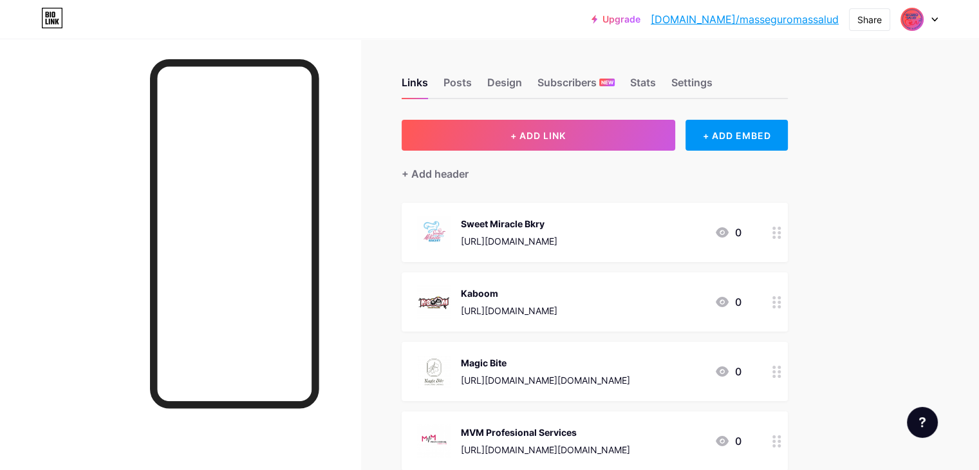
click at [916, 20] on img at bounding box center [911, 19] width 21 height 21
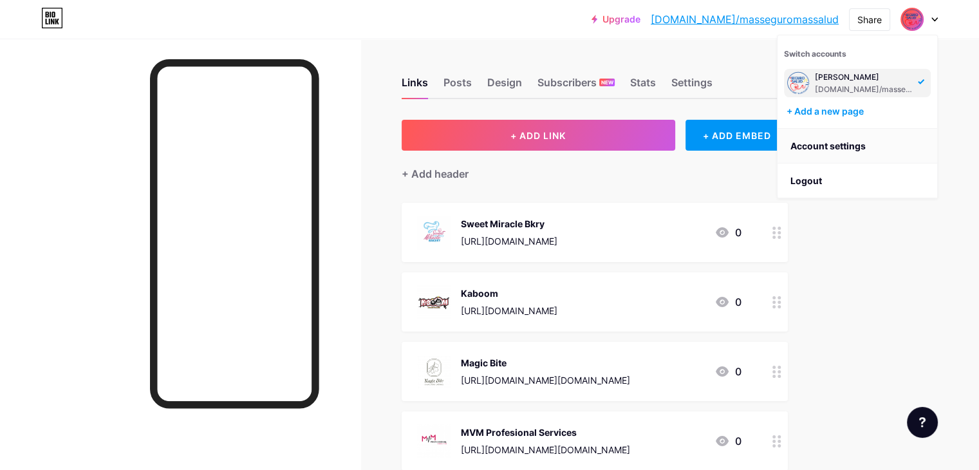
click at [822, 142] on link "Account settings" at bounding box center [857, 146] width 160 height 35
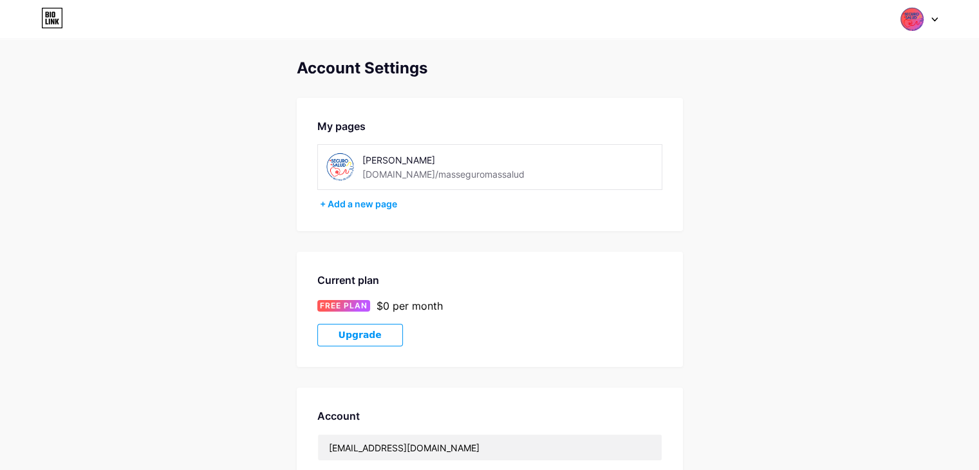
click at [467, 158] on div "[PERSON_NAME]" at bounding box center [453, 160] width 182 height 14
drag, startPoint x: 442, startPoint y: 158, endPoint x: 342, endPoint y: 160, distance: 99.8
click at [342, 160] on div "[PERSON_NAME] [DOMAIN_NAME]/masseguromassalud" at bounding box center [435, 166] width 219 height 29
click at [457, 157] on div "[PERSON_NAME]" at bounding box center [453, 160] width 182 height 14
drag, startPoint x: 447, startPoint y: 158, endPoint x: 432, endPoint y: 159, distance: 14.2
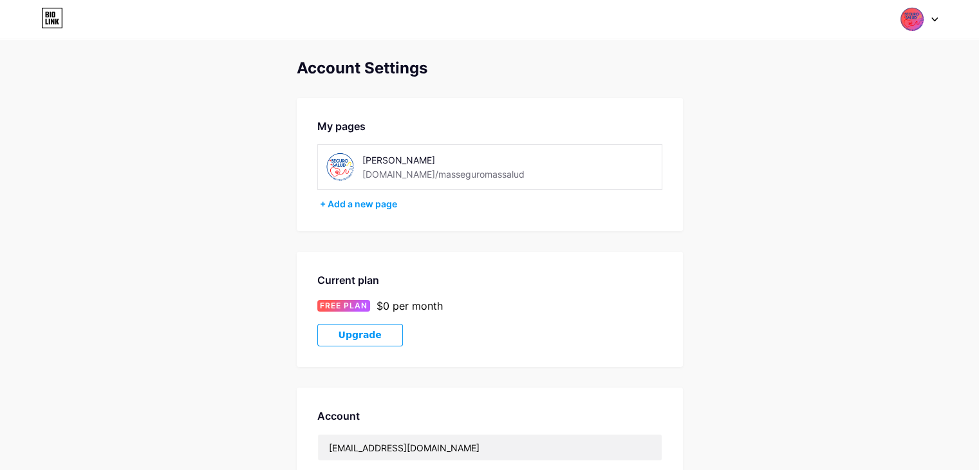
click at [441, 159] on div "[PERSON_NAME]" at bounding box center [453, 160] width 182 height 14
drag, startPoint x: 445, startPoint y: 159, endPoint x: 332, endPoint y: 163, distance: 112.7
click at [332, 163] on div "[PERSON_NAME] [DOMAIN_NAME]/masseguromassalud" at bounding box center [435, 166] width 219 height 29
click at [388, 160] on div "[PERSON_NAME]" at bounding box center [453, 160] width 182 height 14
click at [430, 157] on div "[PERSON_NAME]" at bounding box center [453, 160] width 182 height 14
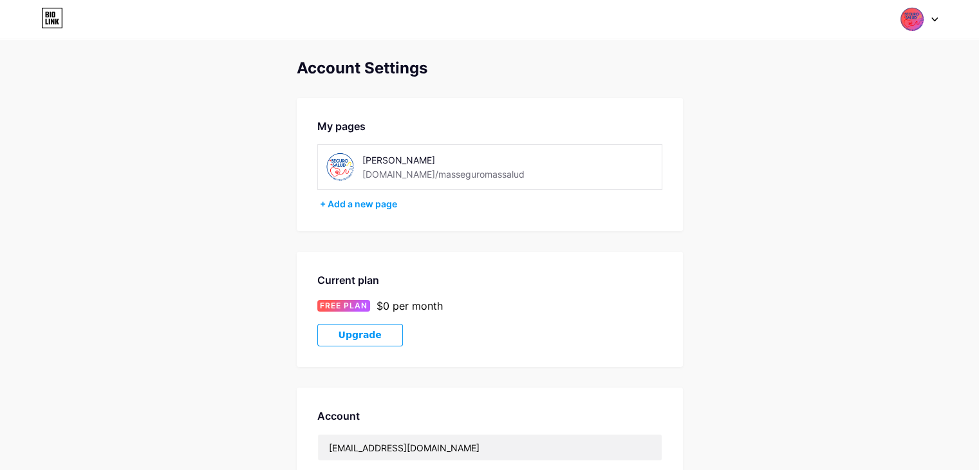
drag, startPoint x: 428, startPoint y: 158, endPoint x: 452, endPoint y: 158, distance: 24.5
click at [453, 158] on div "[PERSON_NAME]" at bounding box center [453, 160] width 182 height 14
click at [444, 160] on div "[PERSON_NAME]" at bounding box center [453, 160] width 182 height 14
click at [930, 21] on div at bounding box center [918, 19] width 37 height 23
click at [826, 145] on link "Dashboard" at bounding box center [857, 146] width 160 height 35
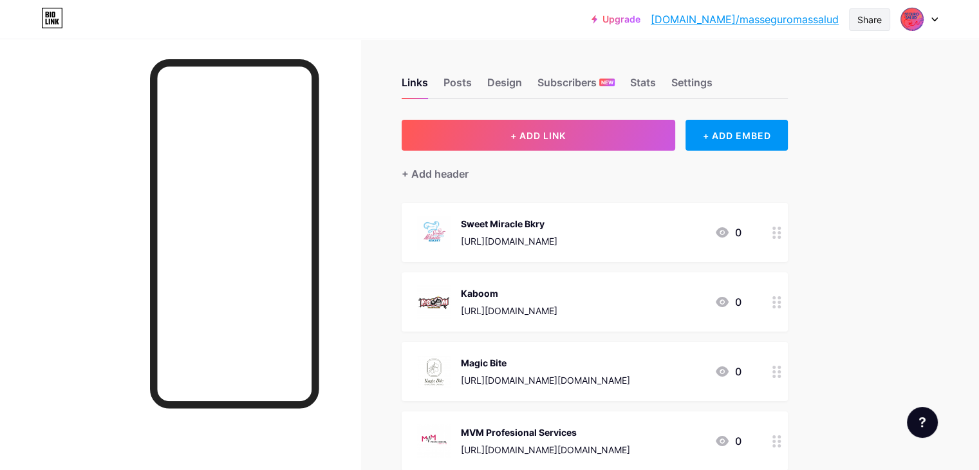
click at [872, 26] on div "Share" at bounding box center [869, 19] width 41 height 23
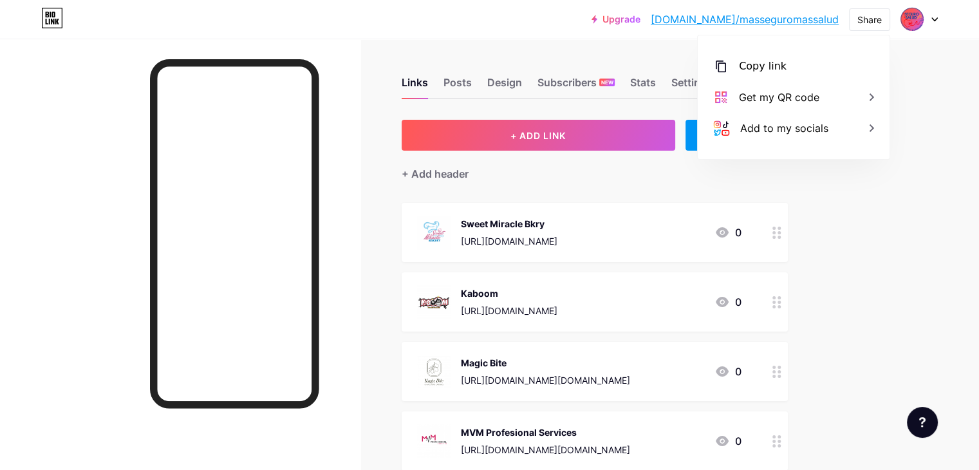
click at [924, 123] on div "Upgrade [DOMAIN_NAME]/masseg... [DOMAIN_NAME]/masseguromassalud Share Copy link…" at bounding box center [489, 345] width 979 height 690
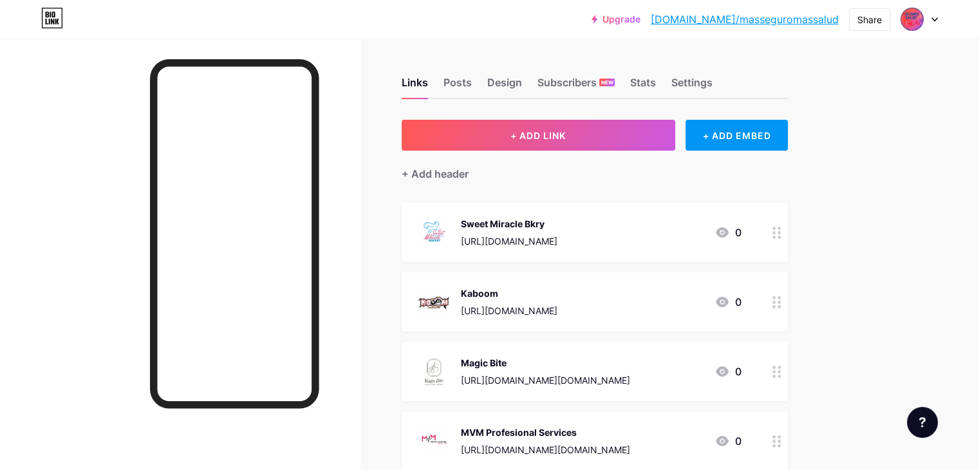
click at [133, 109] on div at bounding box center [180, 274] width 360 height 470
